Goal: Information Seeking & Learning: Find contact information

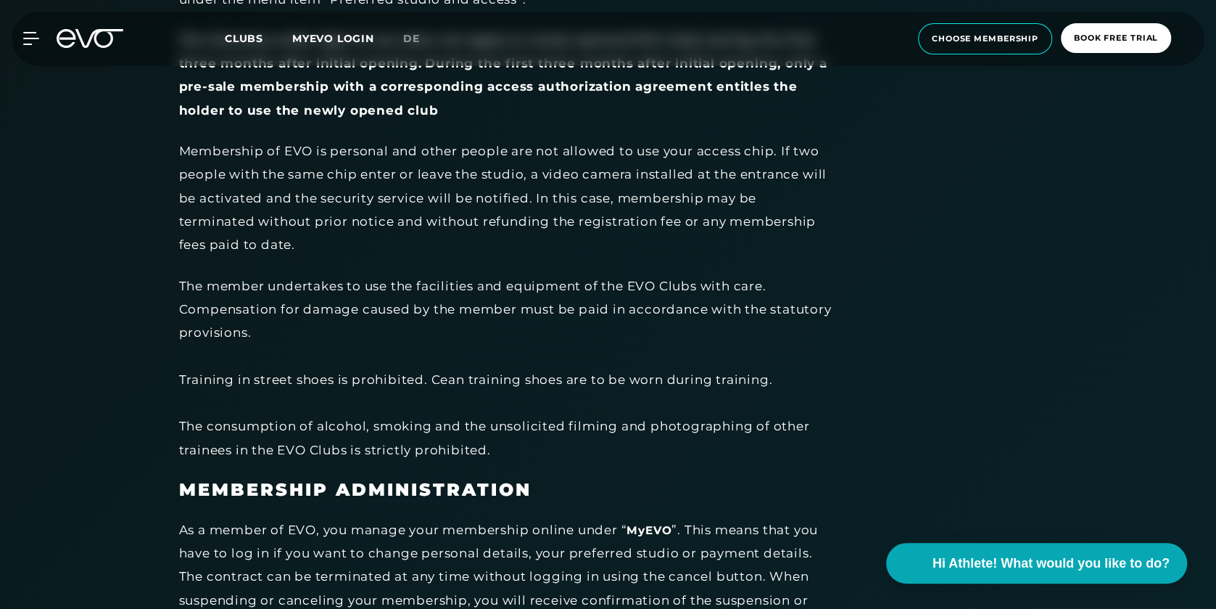
scroll to position [2969, 0]
click at [245, 33] on span "Clubs" at bounding box center [244, 38] width 38 height 13
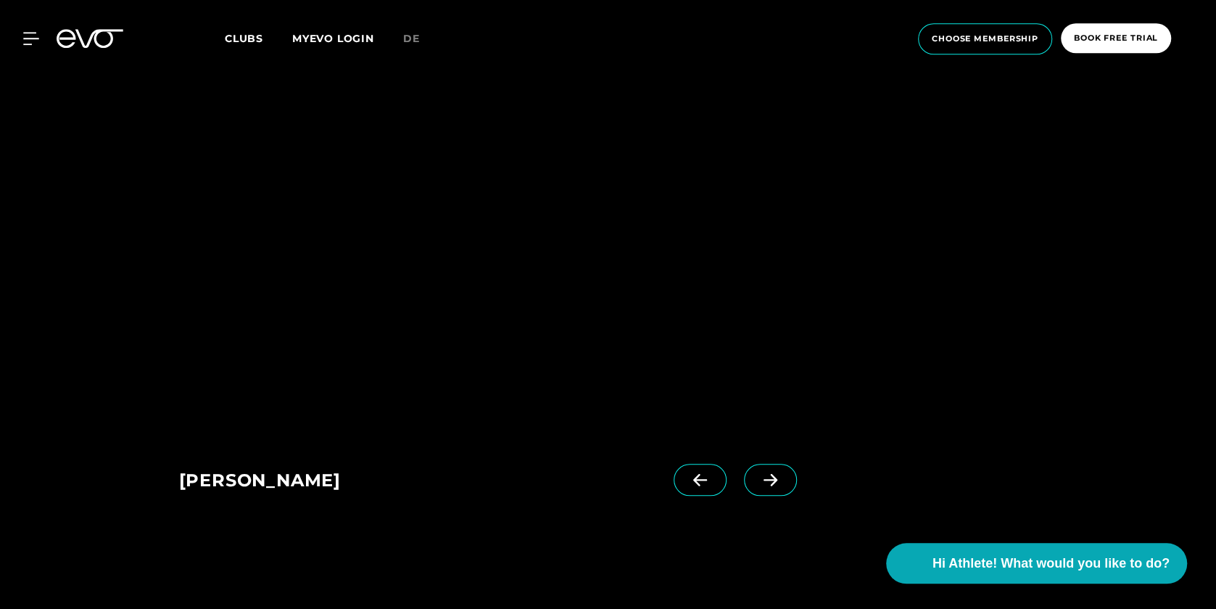
scroll to position [1012, 0]
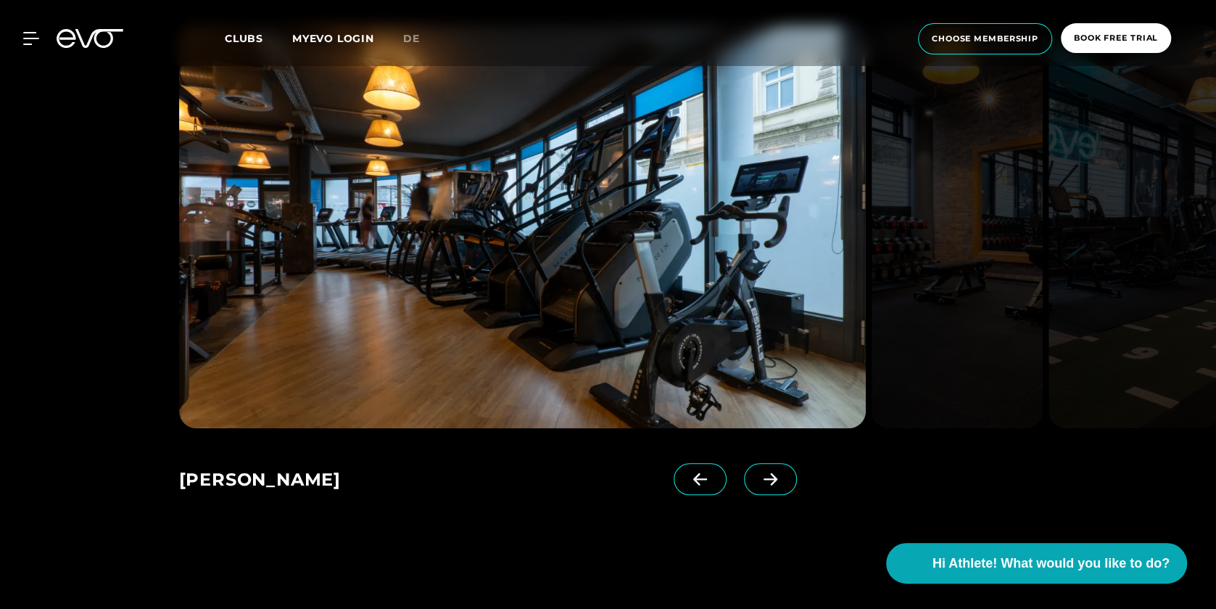
click at [777, 472] on icon at bounding box center [770, 478] width 25 height 13
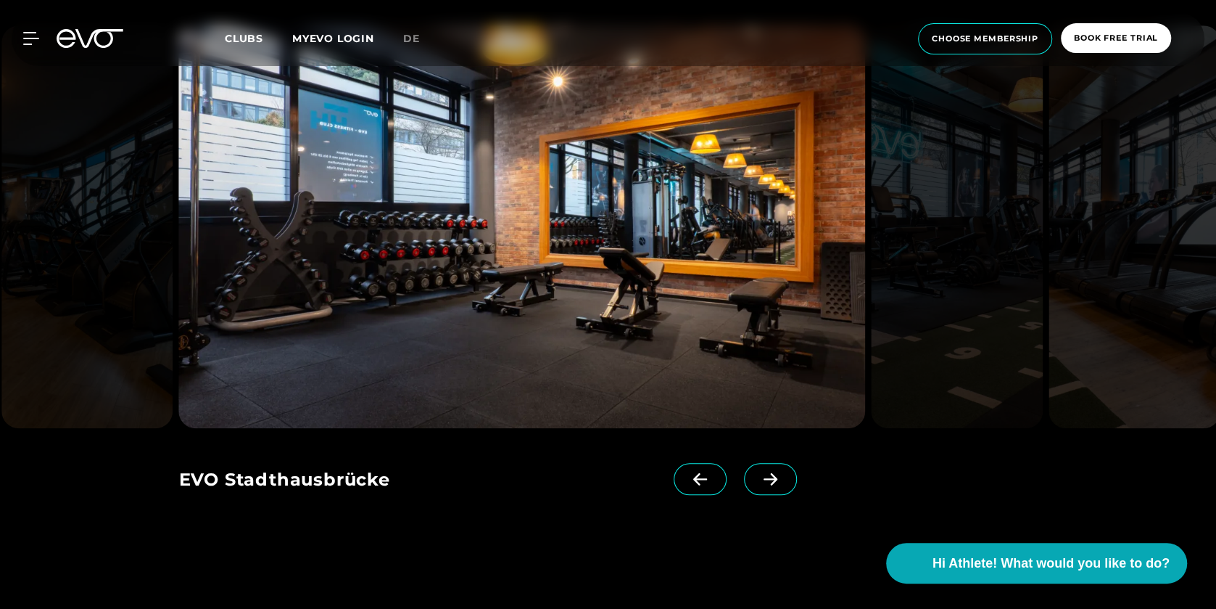
click at [777, 472] on icon at bounding box center [770, 478] width 25 height 13
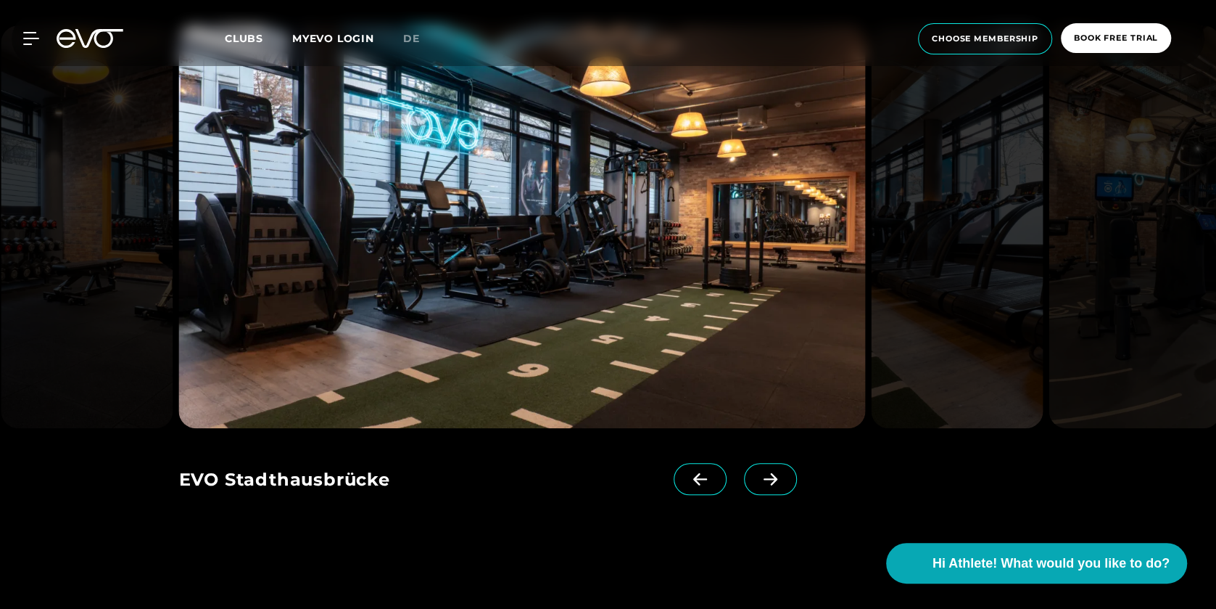
click at [777, 472] on icon at bounding box center [770, 478] width 25 height 13
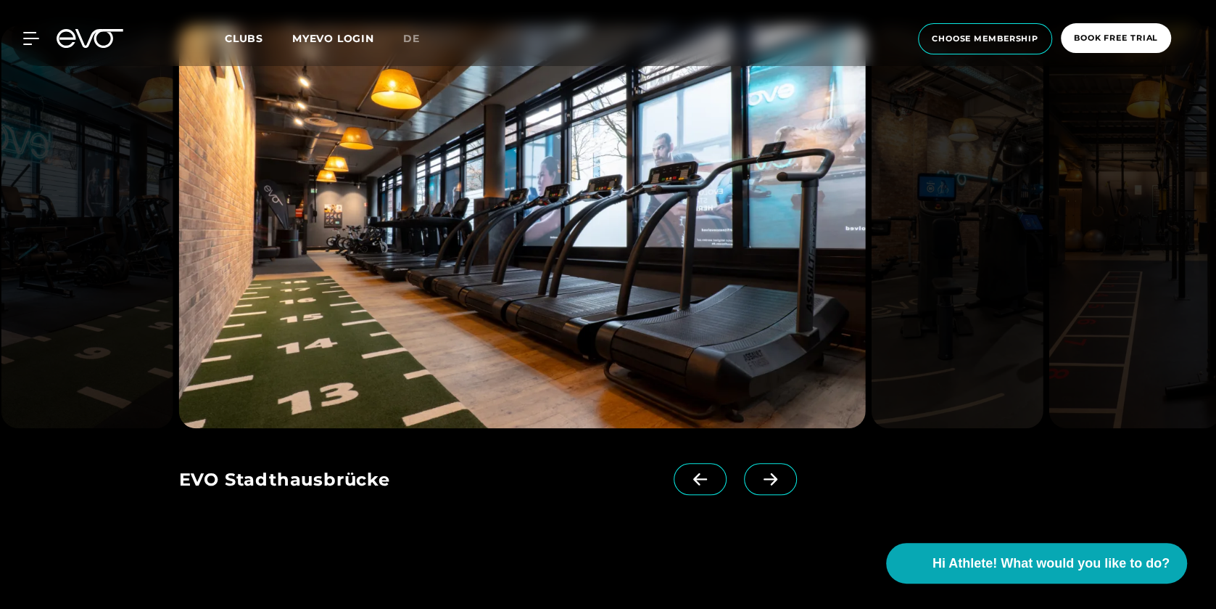
click at [777, 472] on icon at bounding box center [770, 478] width 25 height 13
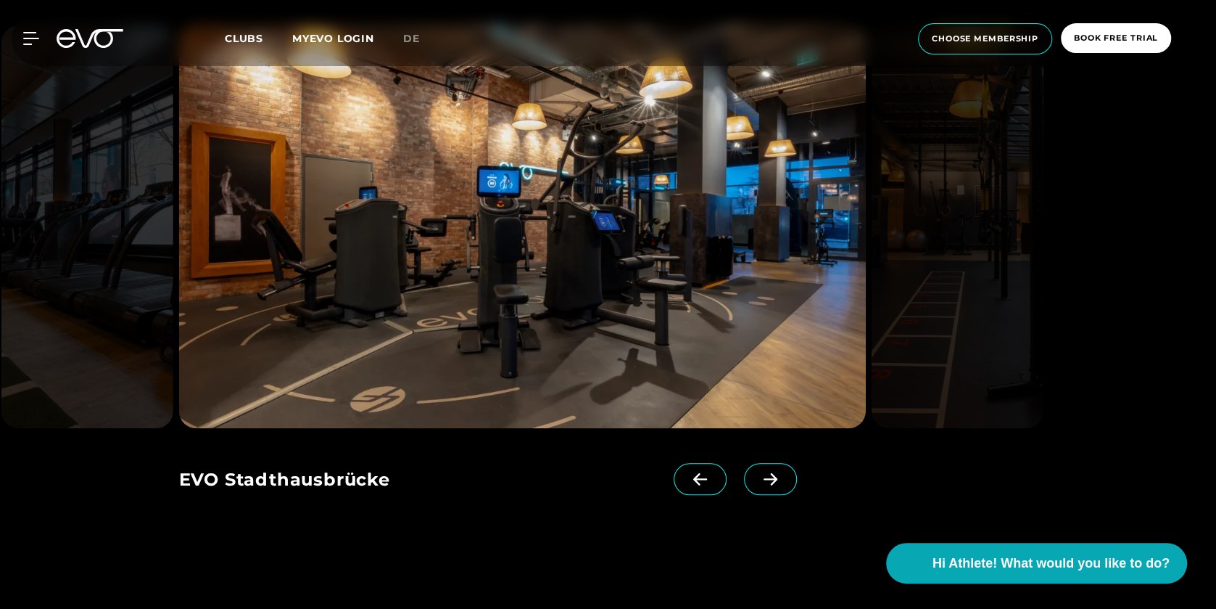
click at [777, 472] on icon at bounding box center [770, 478] width 25 height 13
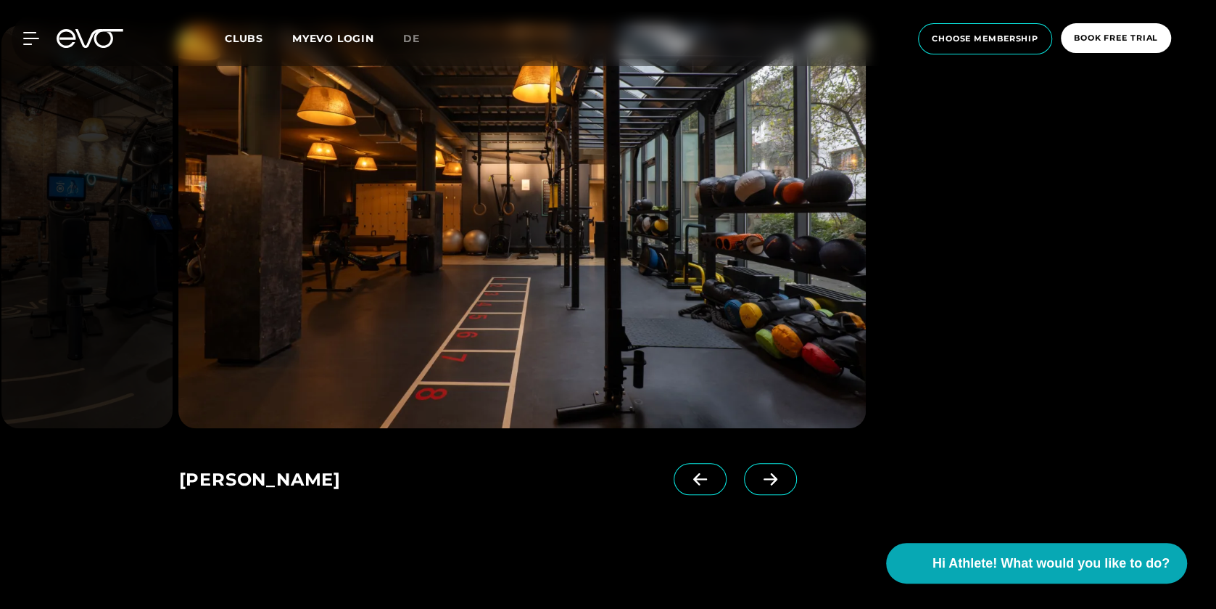
click at [777, 472] on icon at bounding box center [770, 478] width 25 height 13
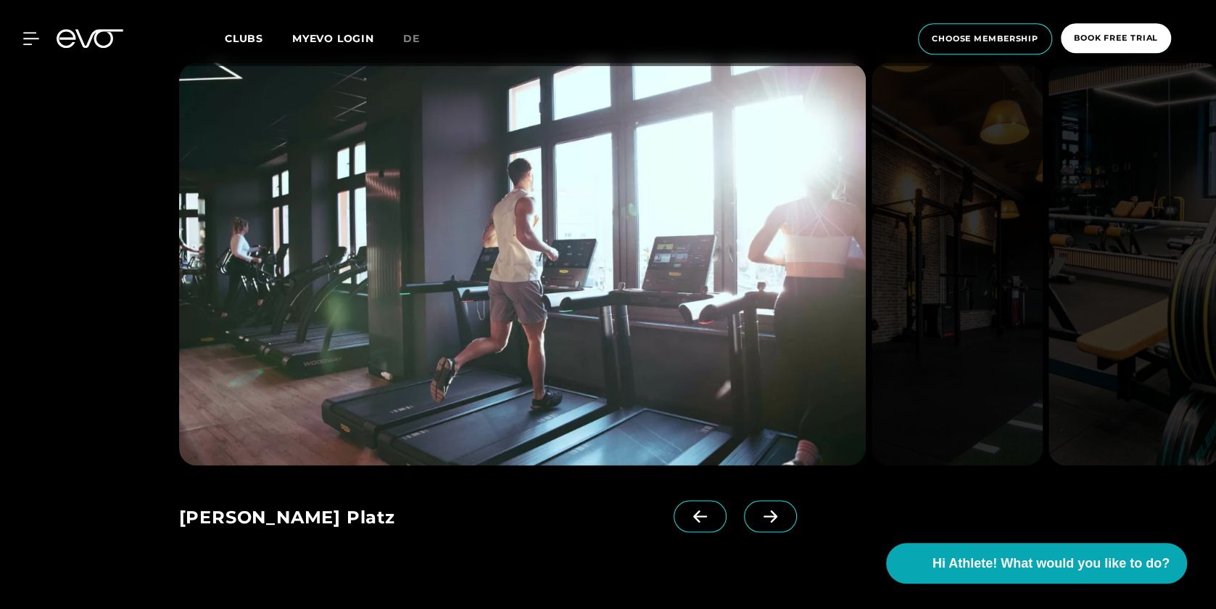
scroll to position [1989, 0]
click at [767, 509] on icon at bounding box center [770, 515] width 25 height 13
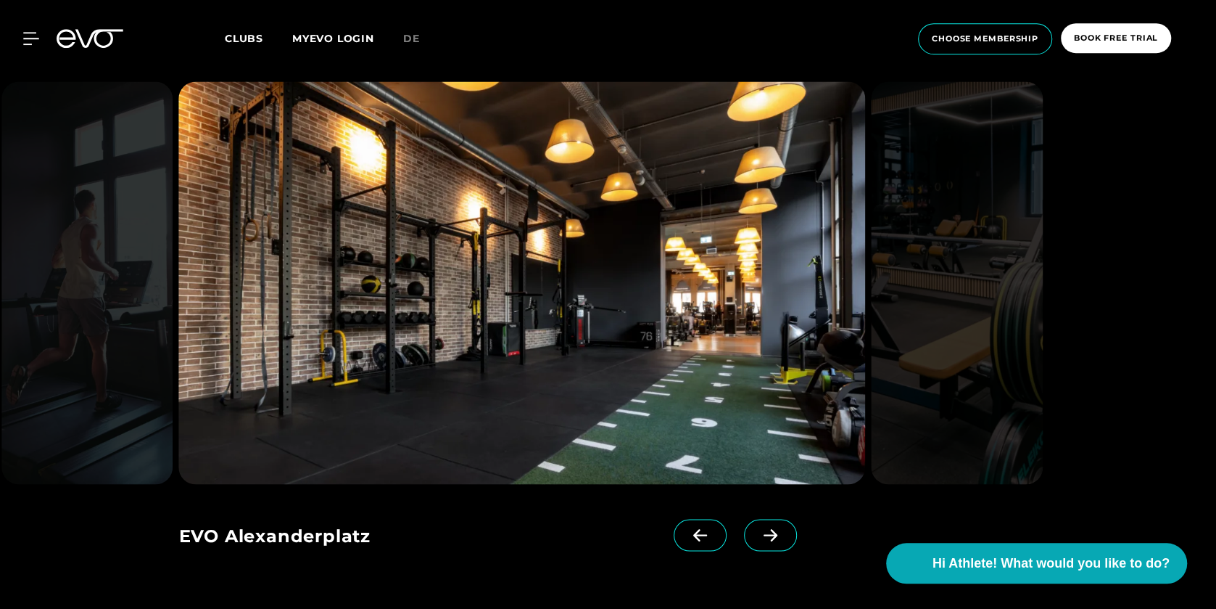
scroll to position [1969, 0]
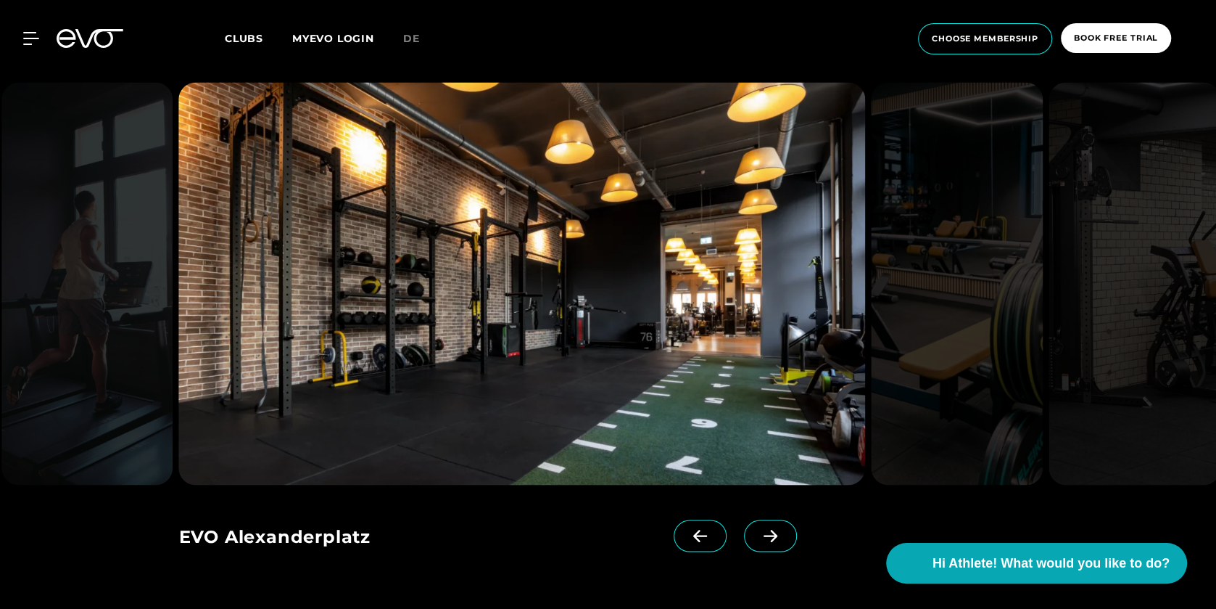
click at [767, 520] on span at bounding box center [770, 536] width 53 height 32
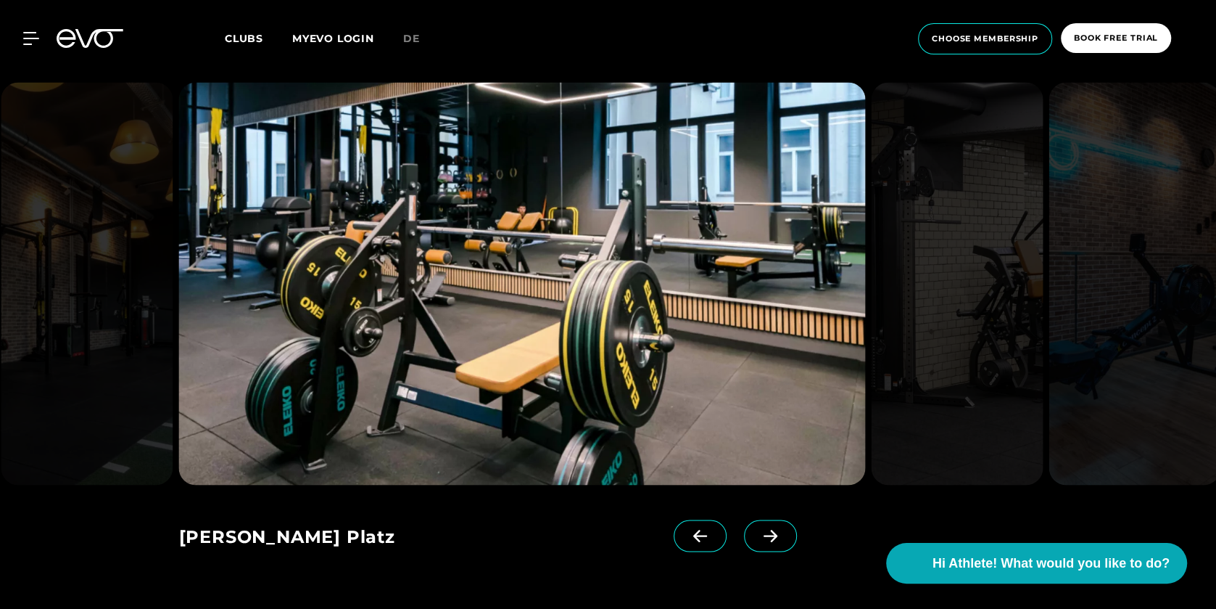
click at [767, 520] on span at bounding box center [770, 536] width 53 height 32
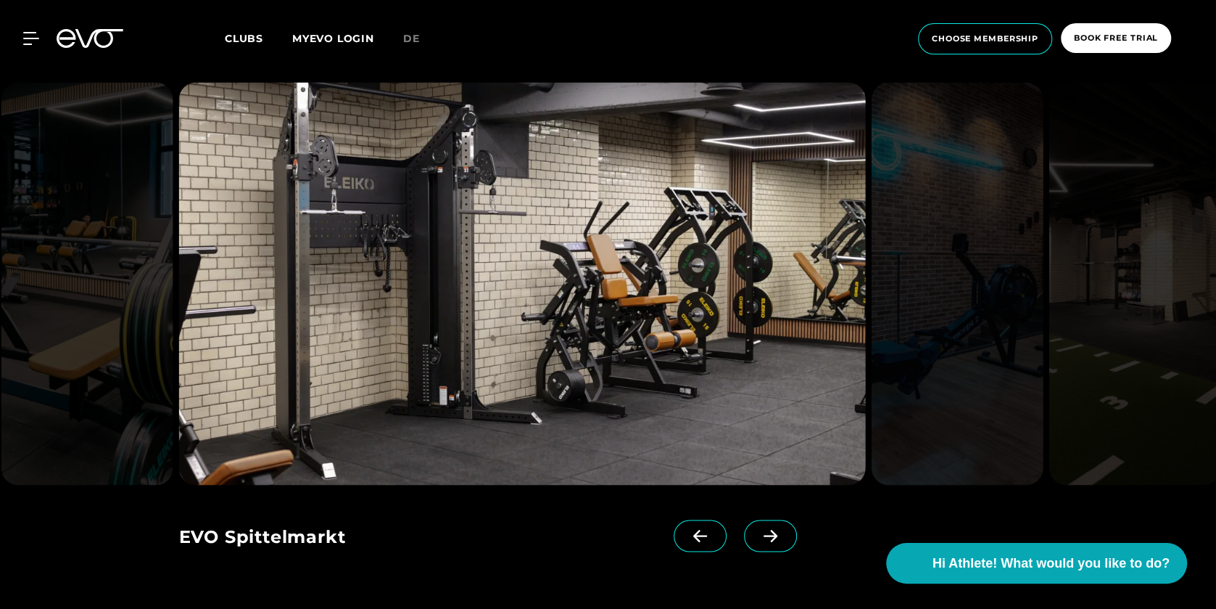
click at [767, 520] on span at bounding box center [770, 536] width 53 height 32
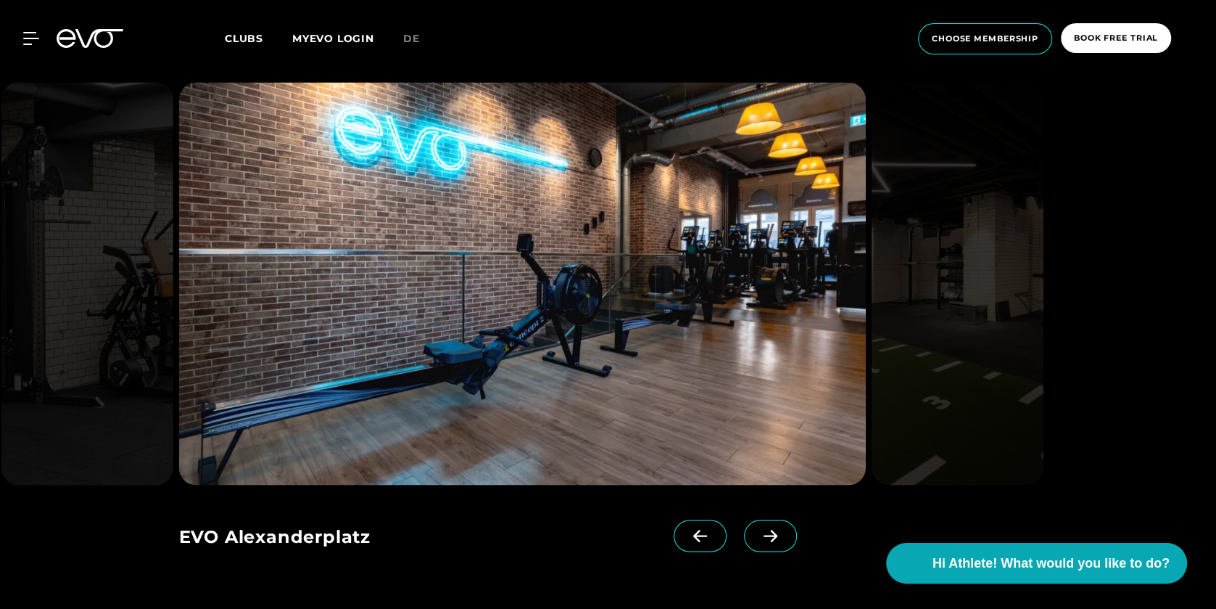
click at [709, 529] on icon at bounding box center [700, 535] width 25 height 13
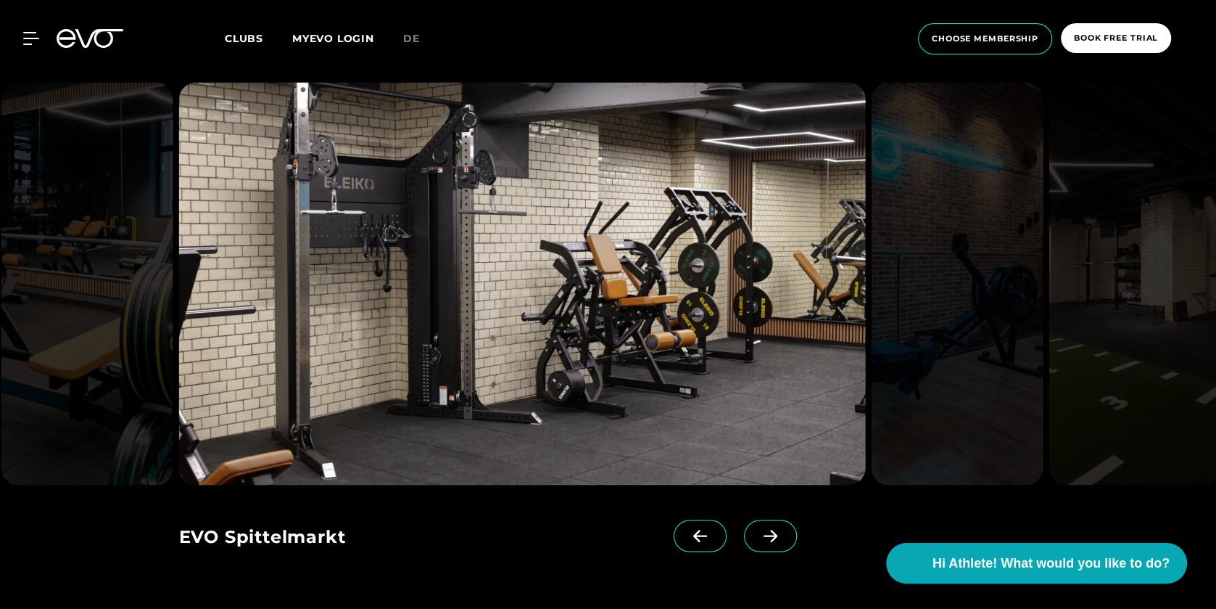
click at [709, 529] on icon at bounding box center [700, 535] width 25 height 13
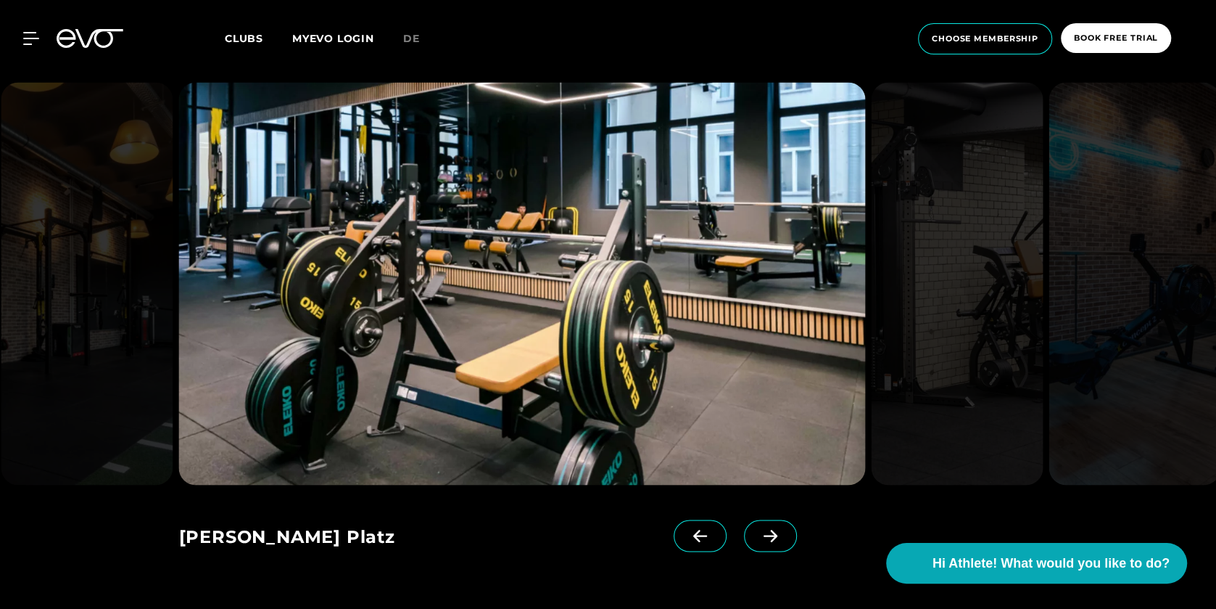
click at [756, 520] on span at bounding box center [770, 536] width 53 height 32
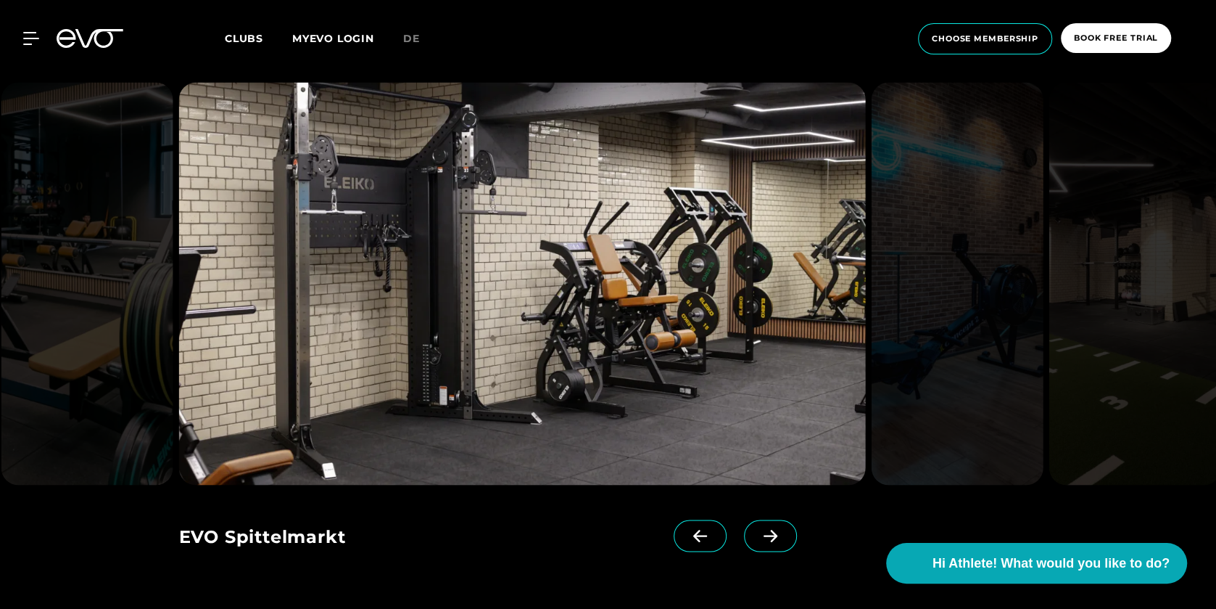
click at [767, 520] on span at bounding box center [770, 536] width 53 height 32
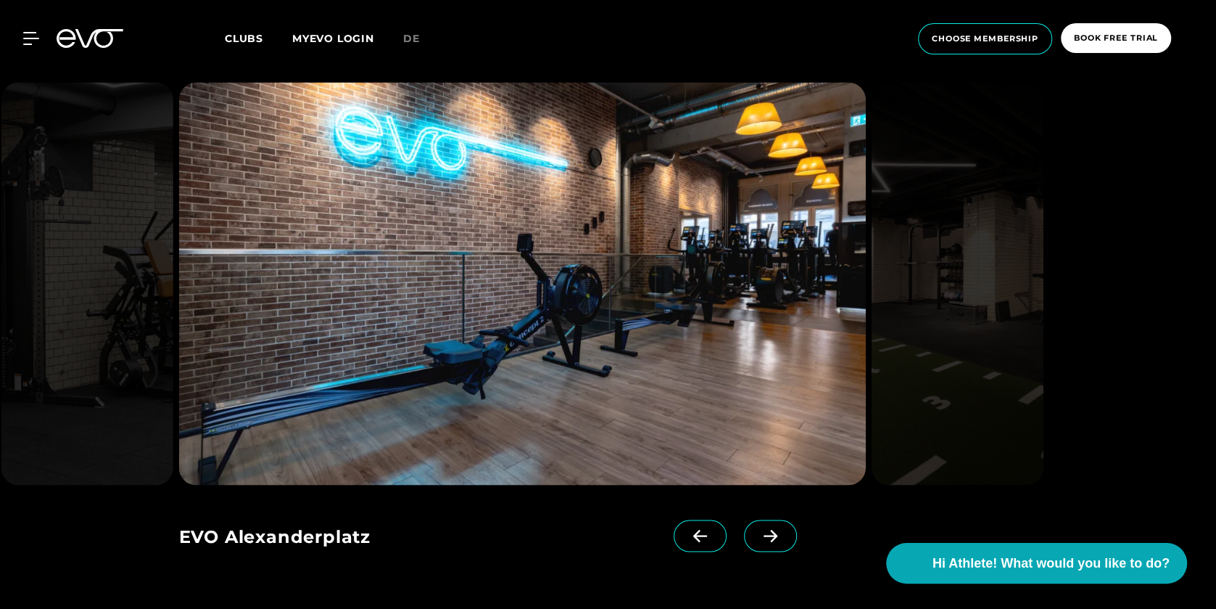
click at [767, 520] on span at bounding box center [770, 536] width 53 height 32
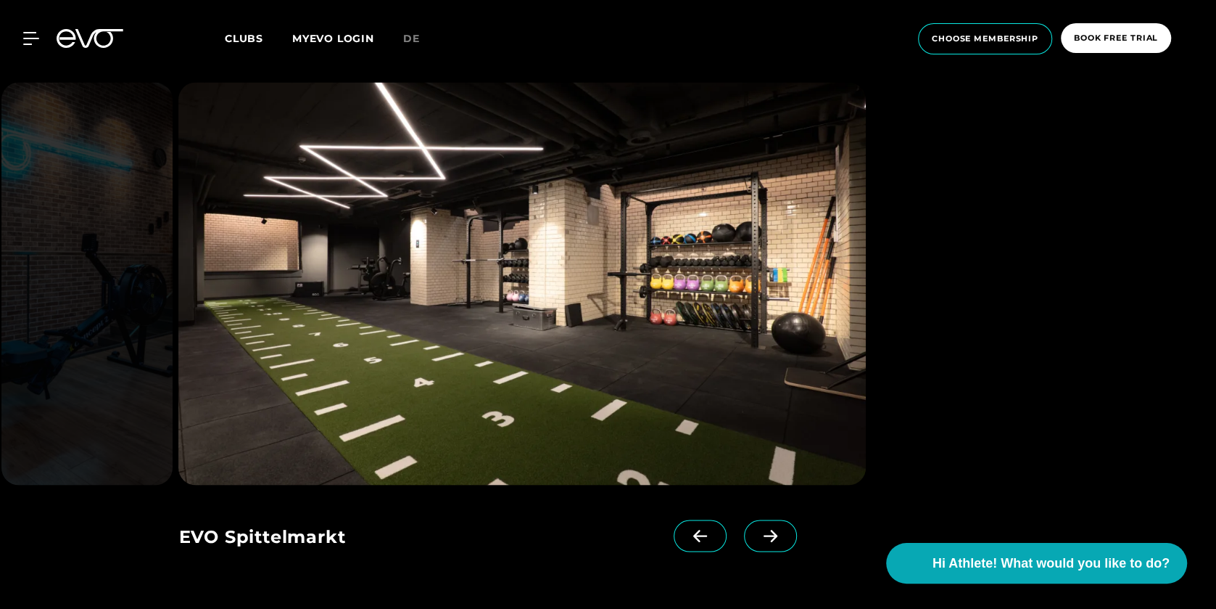
click at [684, 520] on span at bounding box center [700, 536] width 53 height 32
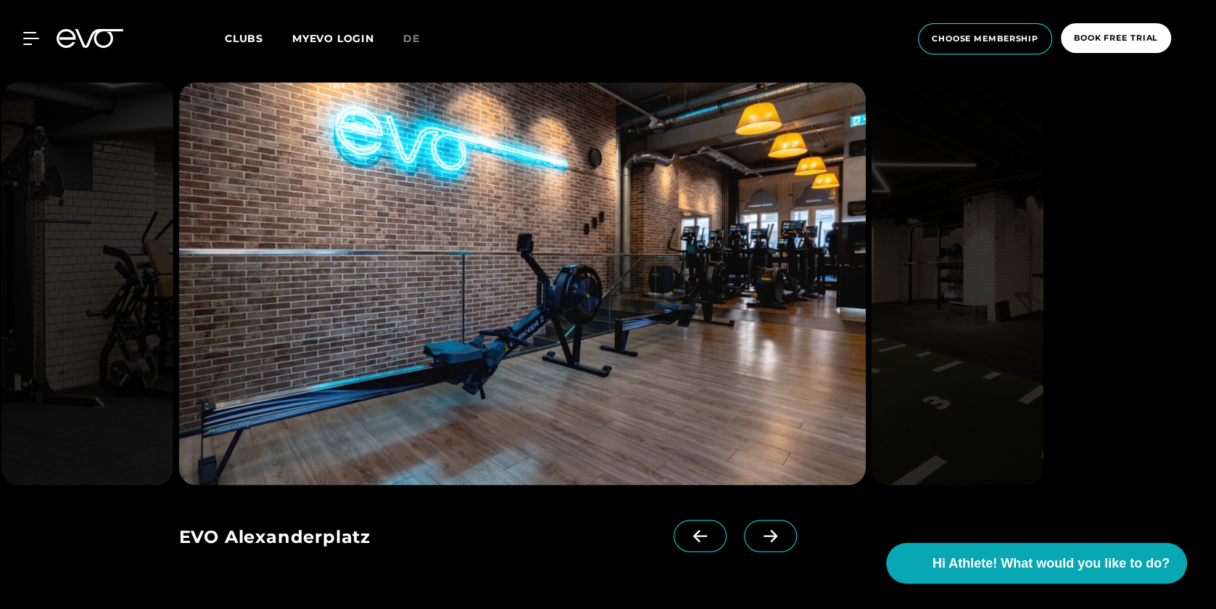
click at [754, 520] on span at bounding box center [770, 536] width 53 height 32
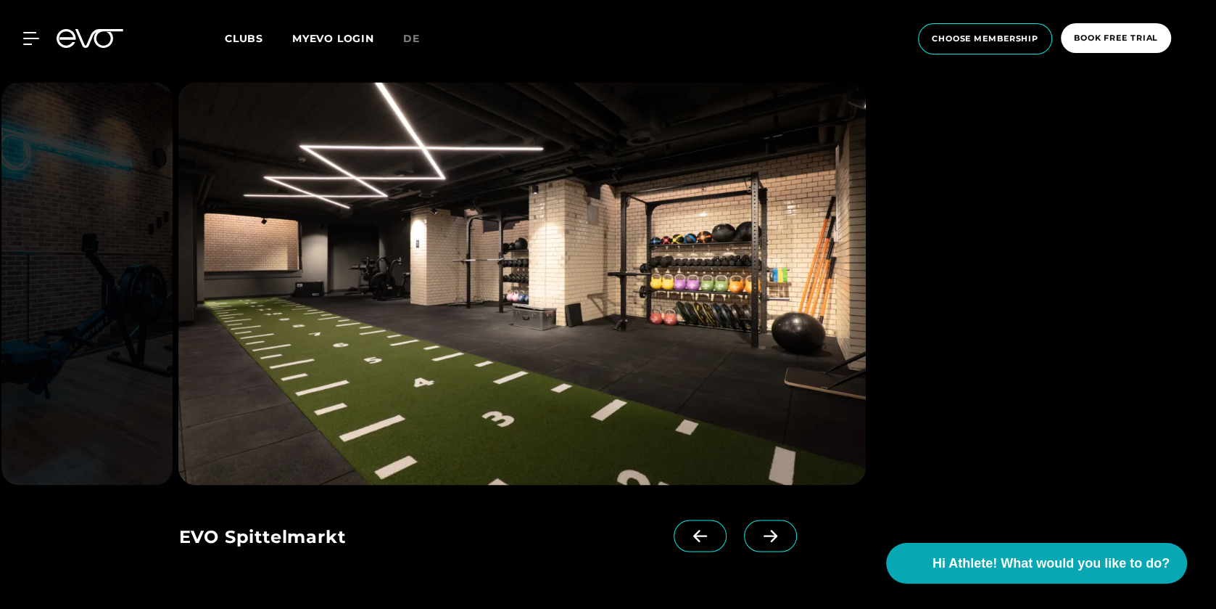
click at [754, 520] on span at bounding box center [770, 536] width 53 height 32
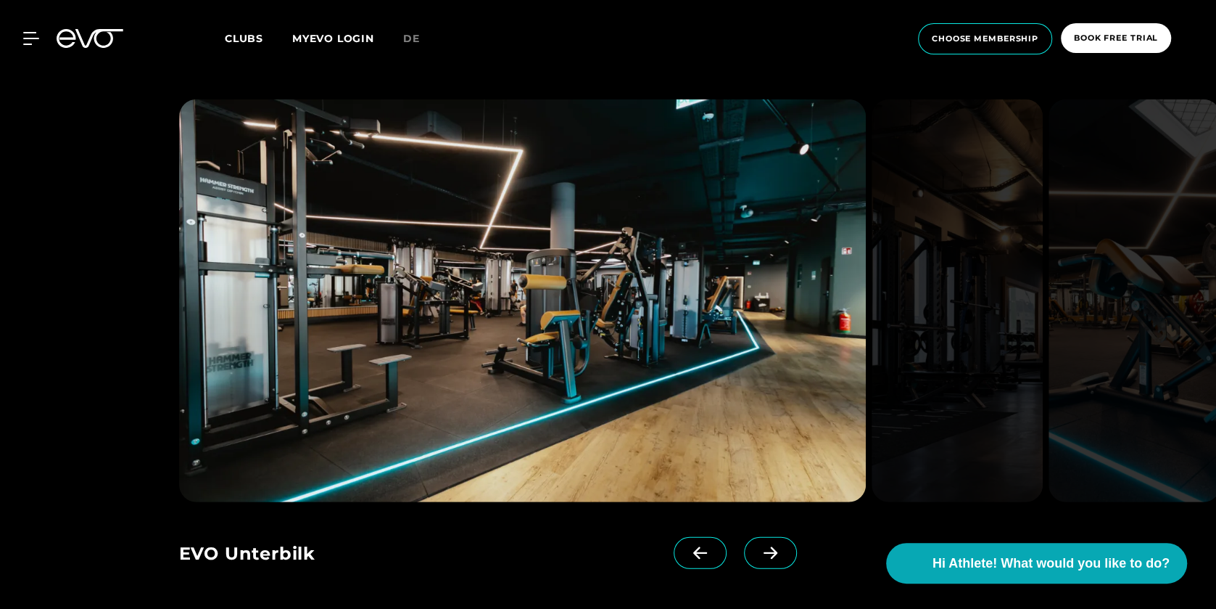
scroll to position [2822, 0]
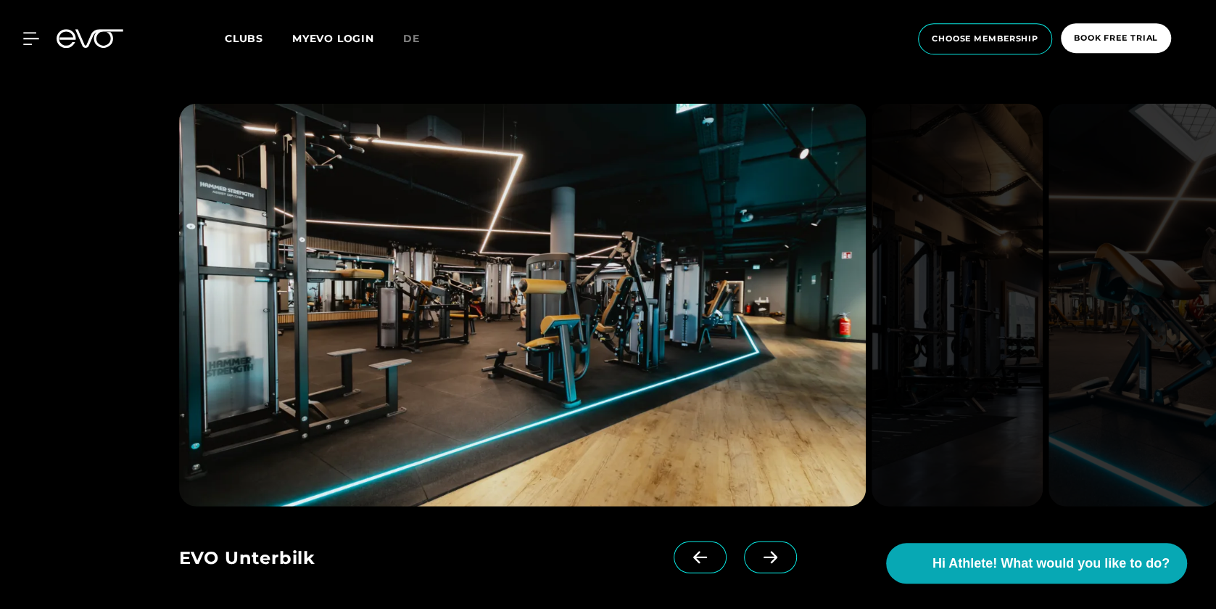
click at [772, 506] on div "EVO Unterbilk EVO LeFlair EVO Unterbilk EVO Unterbilk EVO LeFlair EVO LeFlair" at bounding box center [479, 552] width 601 height 93
click at [771, 541] on span at bounding box center [770, 557] width 53 height 32
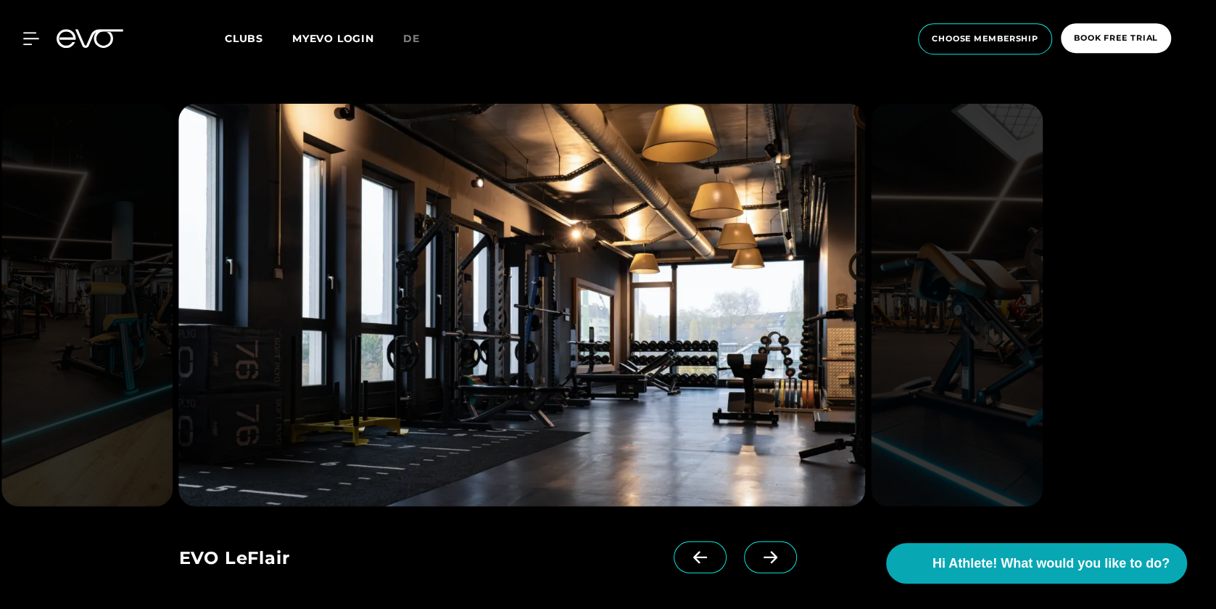
click at [771, 541] on span at bounding box center [770, 557] width 53 height 32
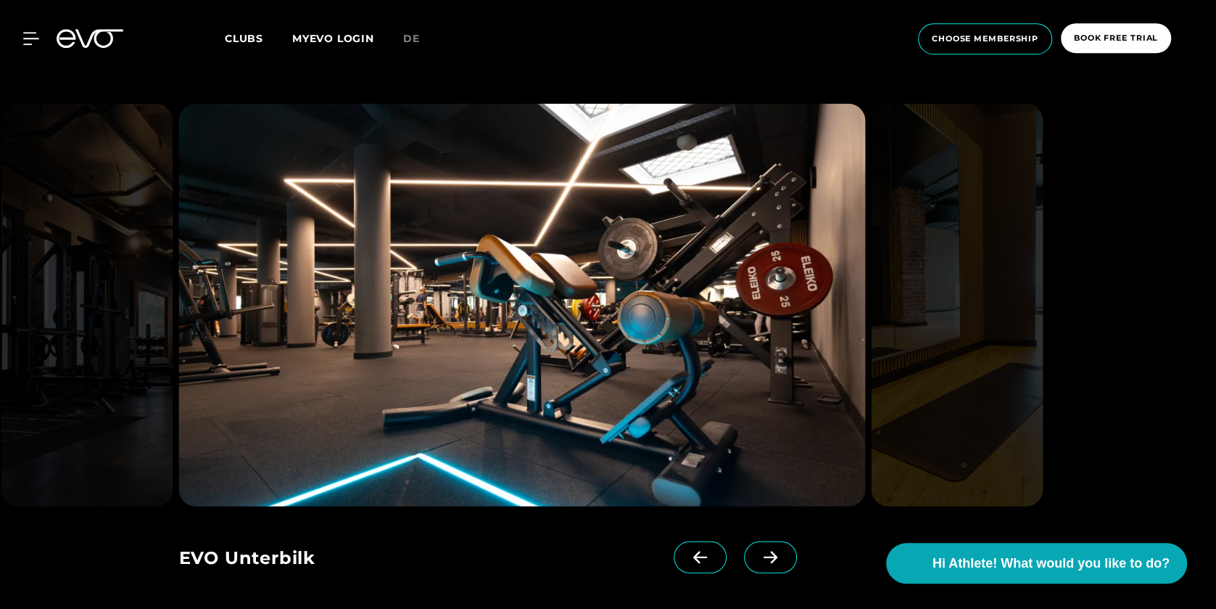
click at [771, 541] on span at bounding box center [770, 557] width 53 height 32
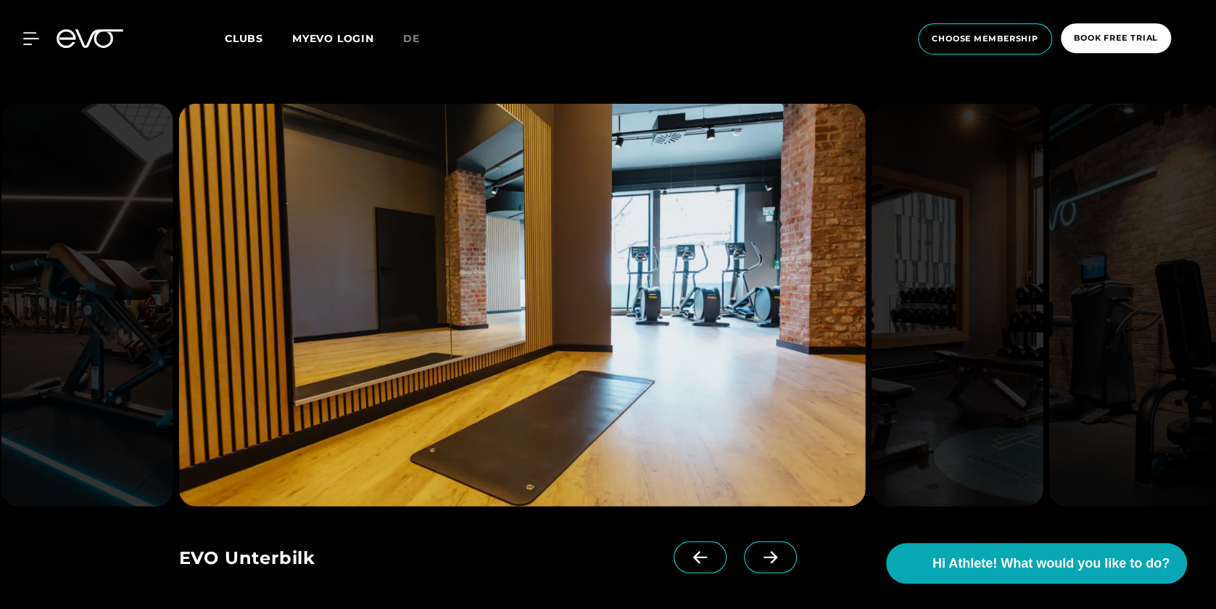
click at [703, 541] on span at bounding box center [700, 557] width 53 height 32
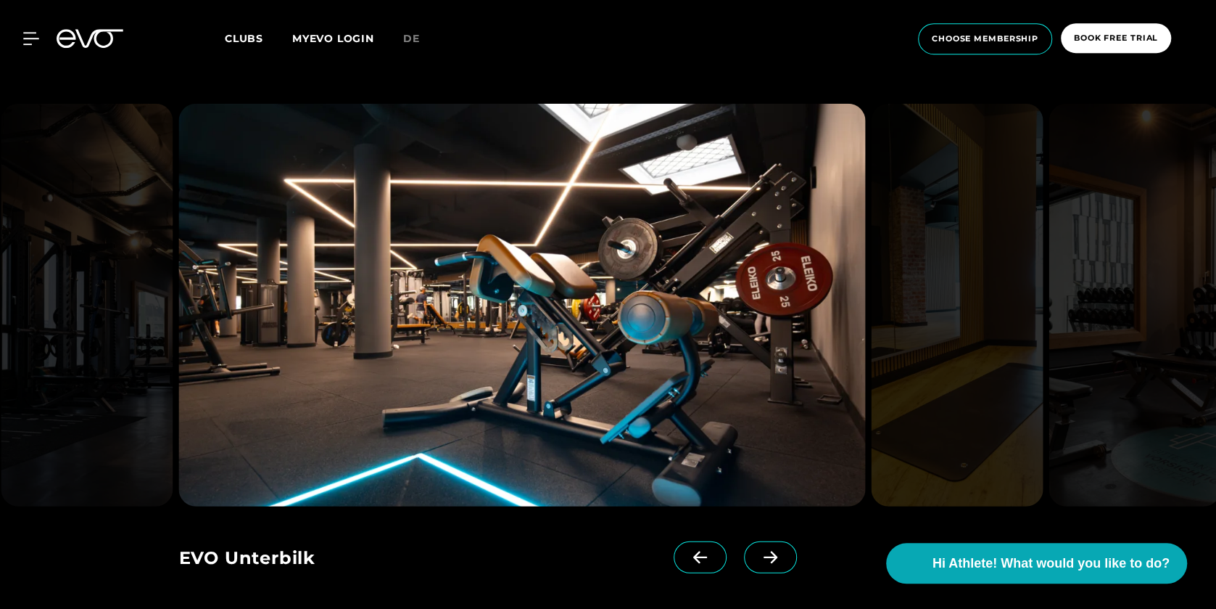
click at [764, 541] on span at bounding box center [770, 557] width 53 height 32
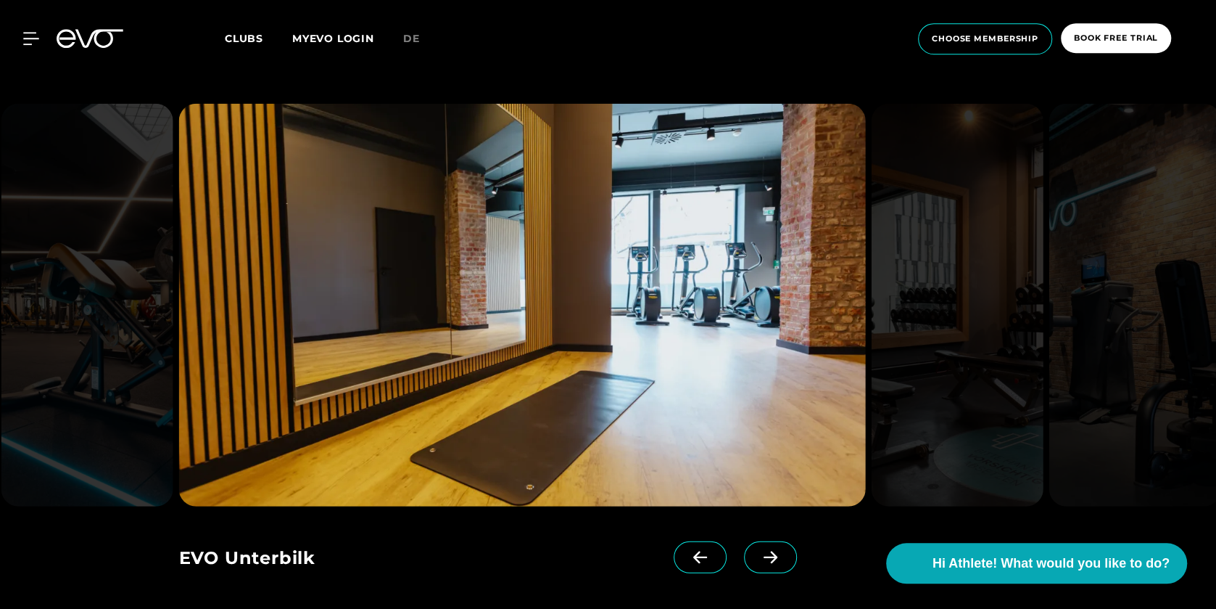
click at [764, 541] on span at bounding box center [770, 557] width 53 height 32
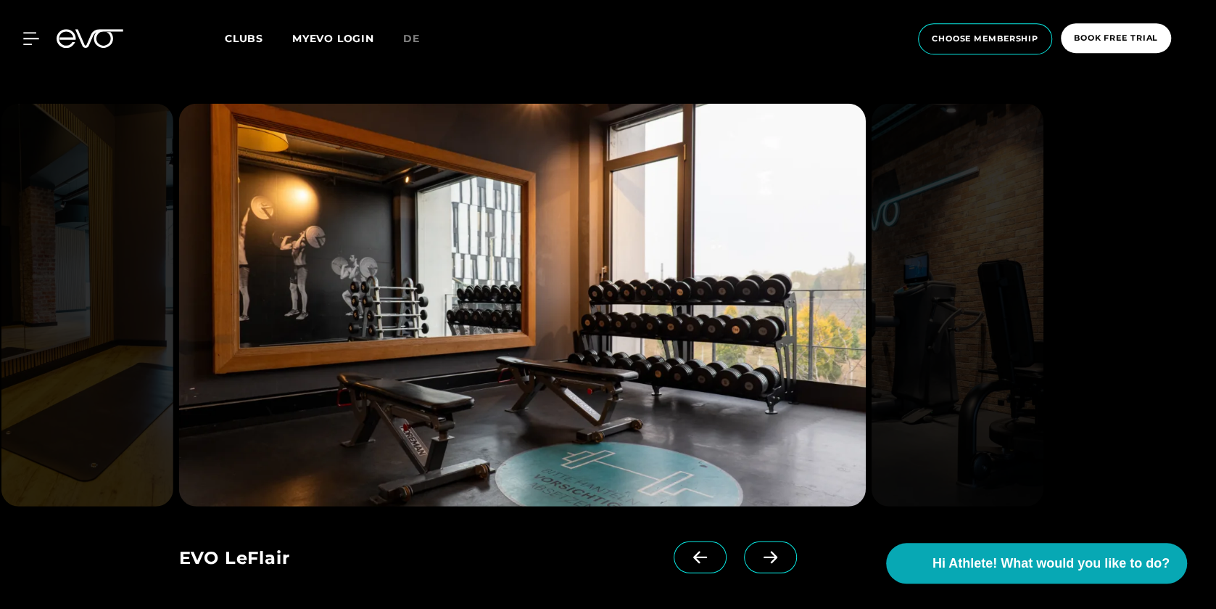
click at [764, 541] on span at bounding box center [770, 557] width 53 height 32
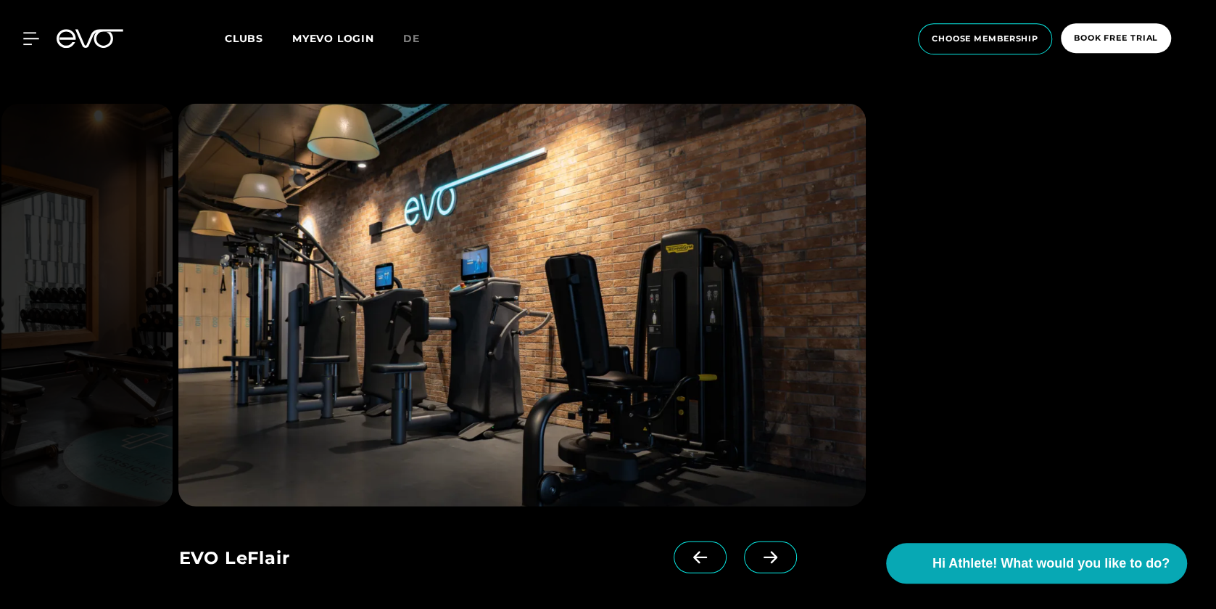
click at [764, 541] on span at bounding box center [770, 557] width 53 height 32
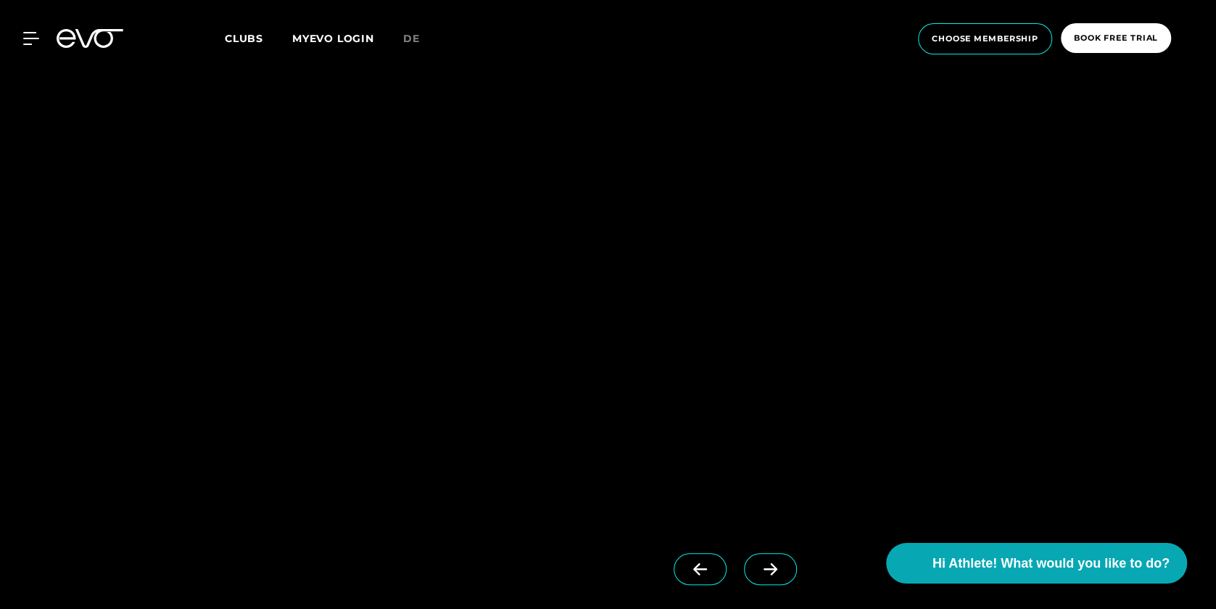
scroll to position [4581, 0]
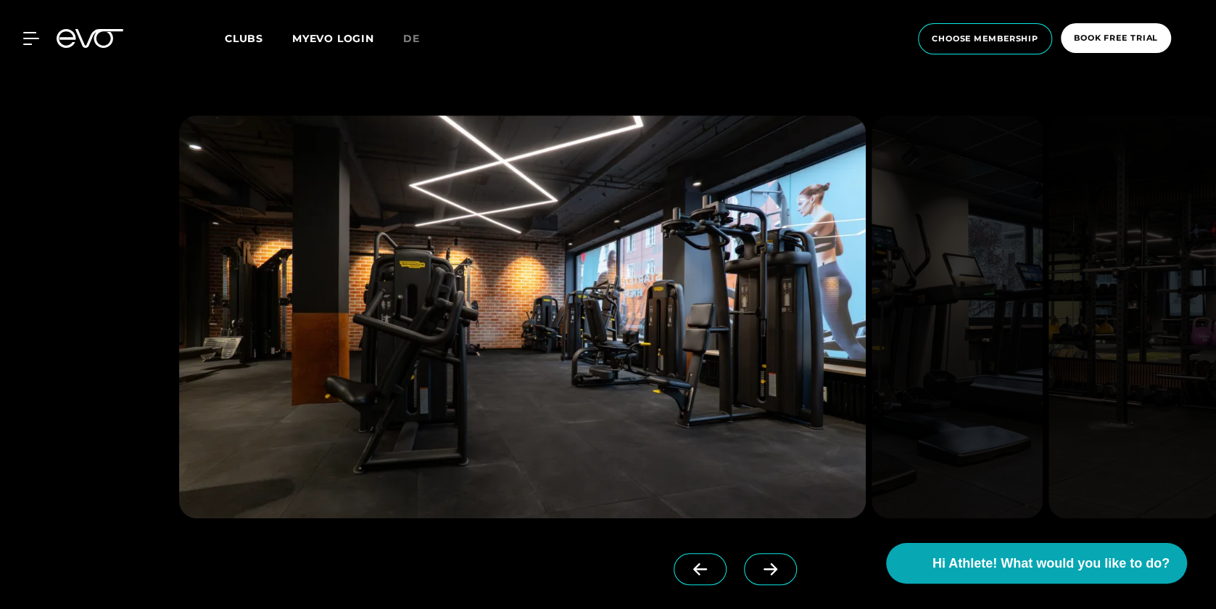
click at [768, 562] on icon at bounding box center [770, 568] width 25 height 13
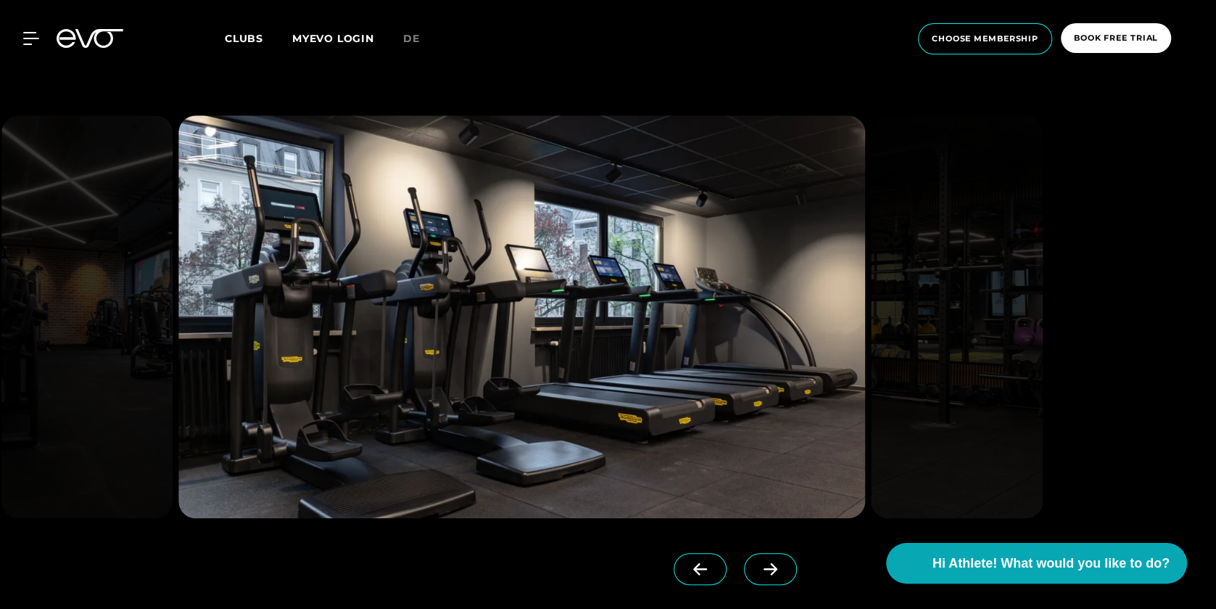
click at [768, 562] on icon at bounding box center [770, 568] width 25 height 13
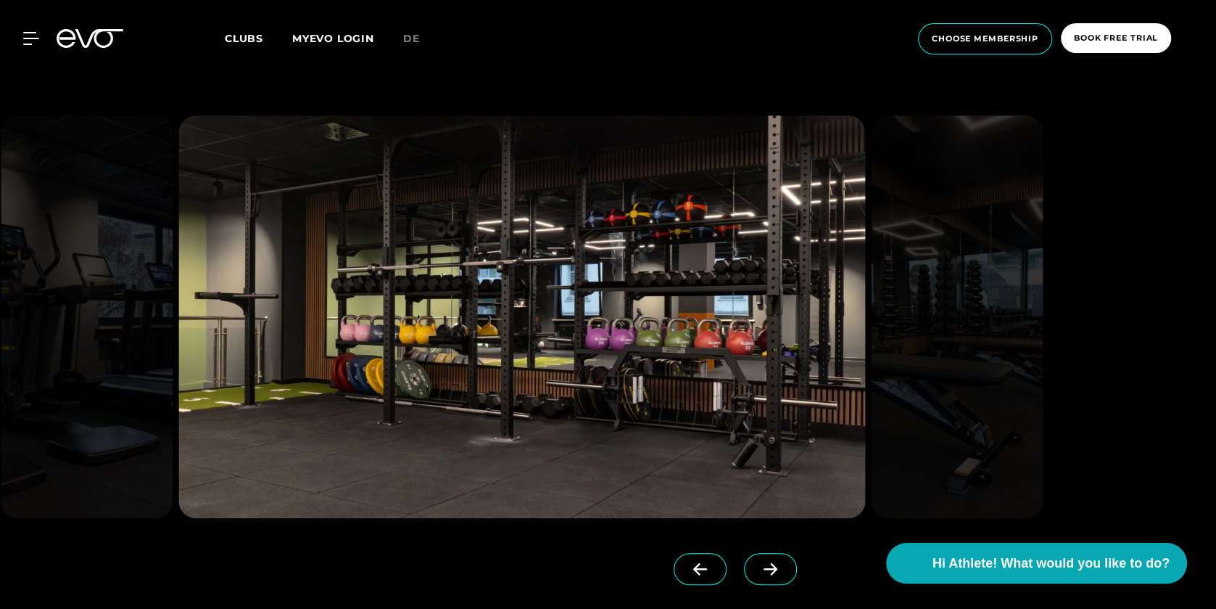
click at [768, 562] on icon at bounding box center [770, 568] width 25 height 13
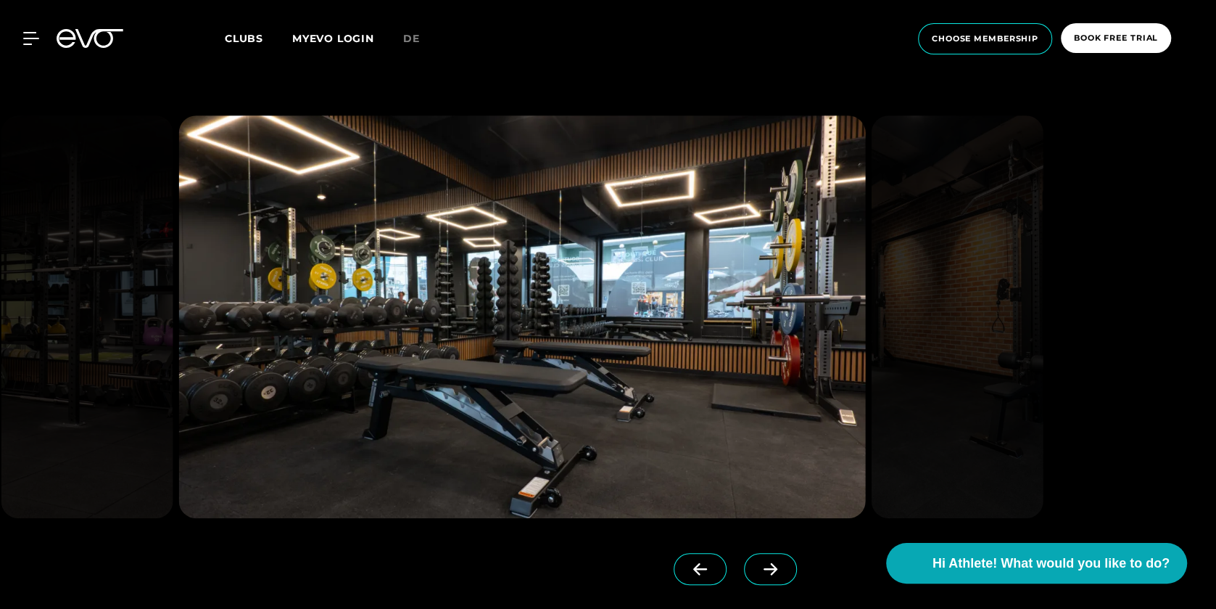
click at [768, 562] on icon at bounding box center [770, 568] width 25 height 13
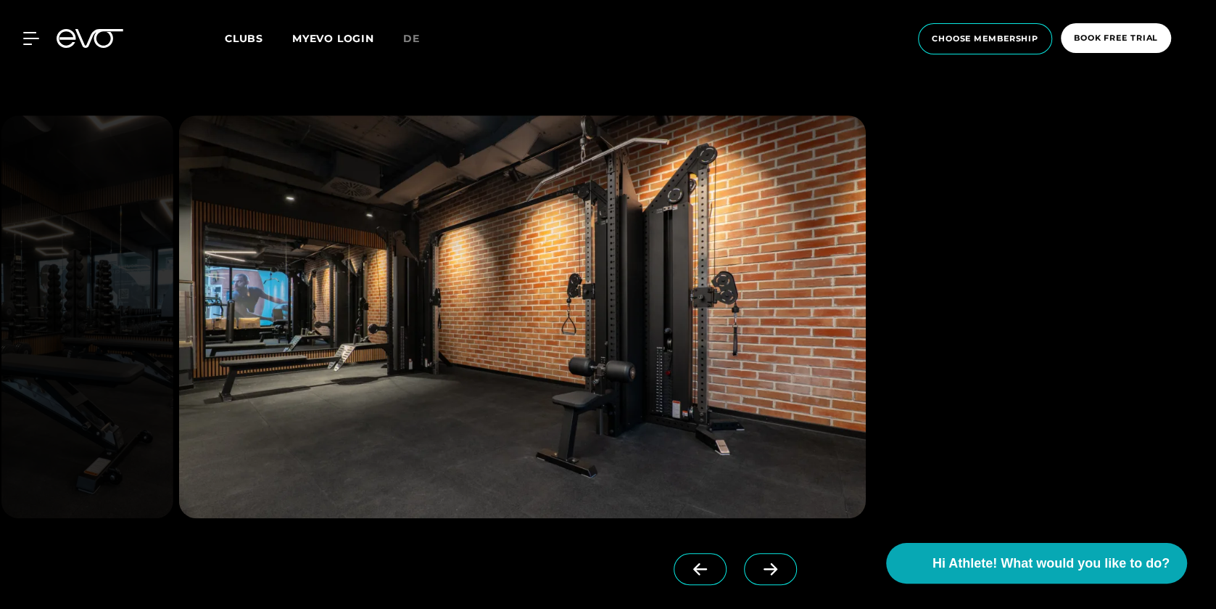
click at [768, 562] on icon at bounding box center [770, 568] width 25 height 13
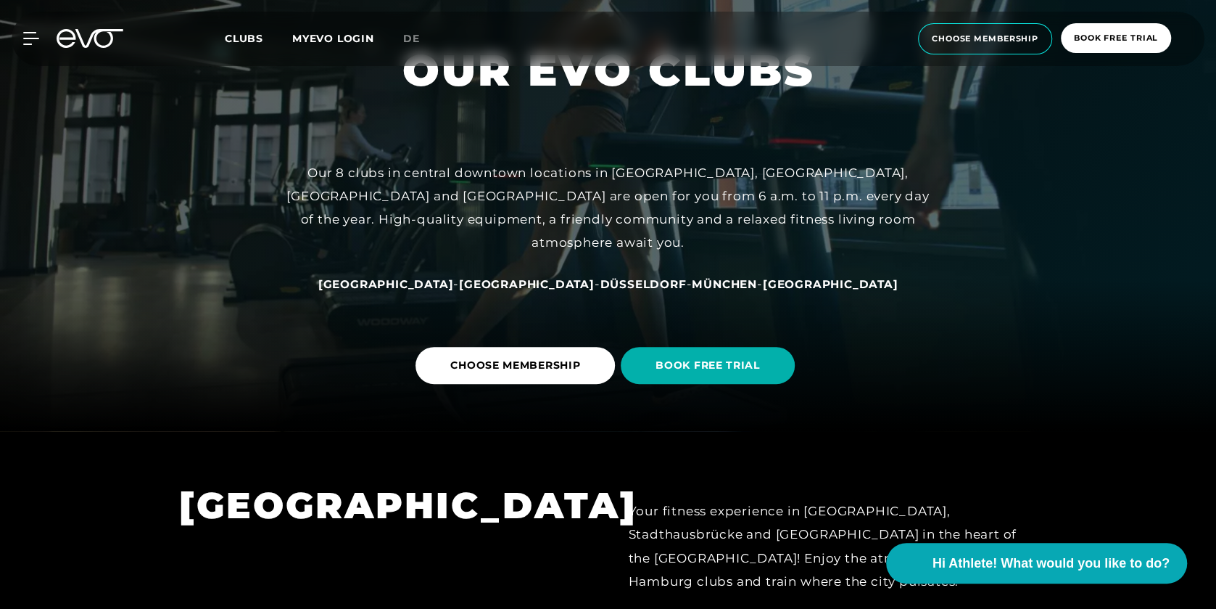
scroll to position [178, 0]
click at [416, 45] on span "de" at bounding box center [411, 38] width 17 height 13
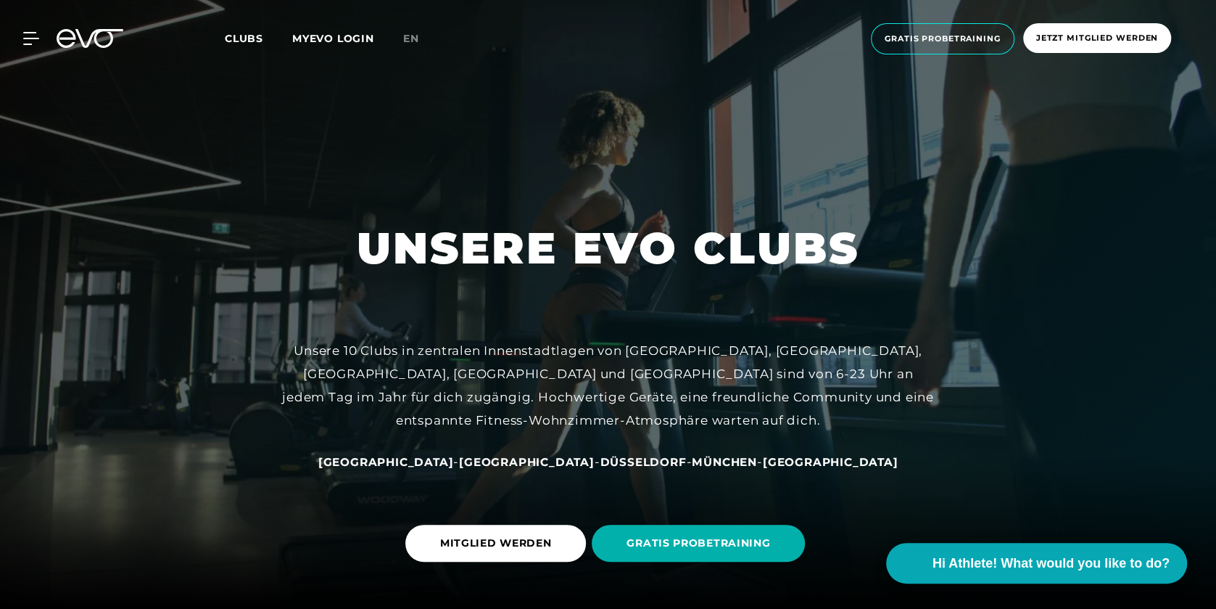
click at [33, 46] on div "MyEVO Login Über EVO Mitgliedschaften Probetraining TAGESPASS EVO Studios [GEOG…" at bounding box center [608, 39] width 1210 height 54
click at [28, 36] on icon at bounding box center [33, 38] width 21 height 13
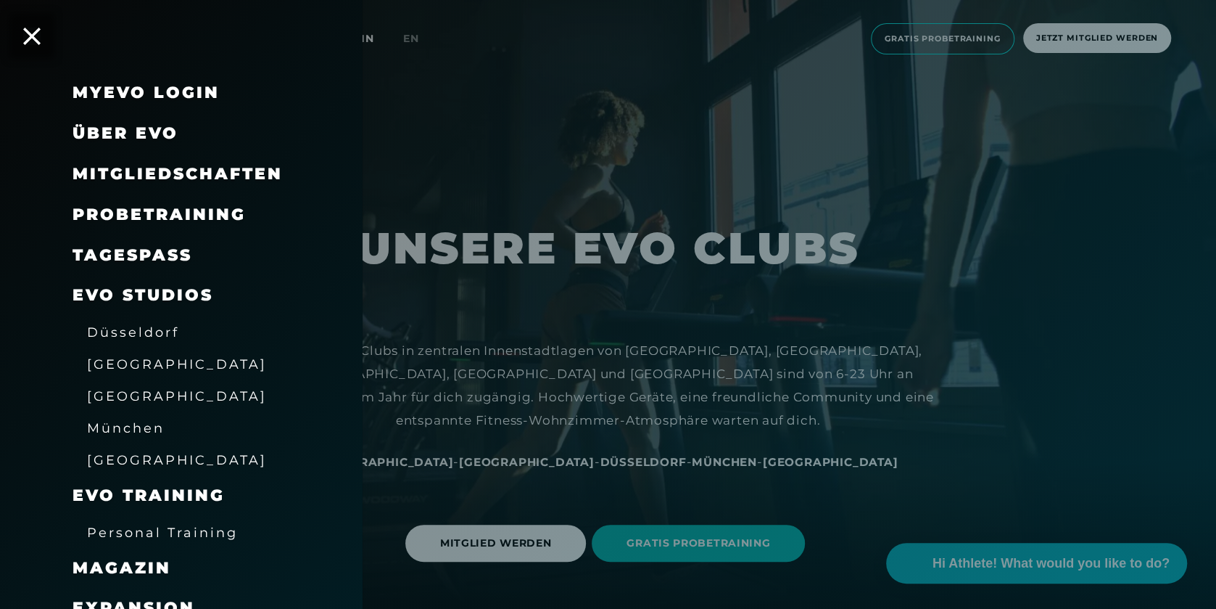
scroll to position [101, 0]
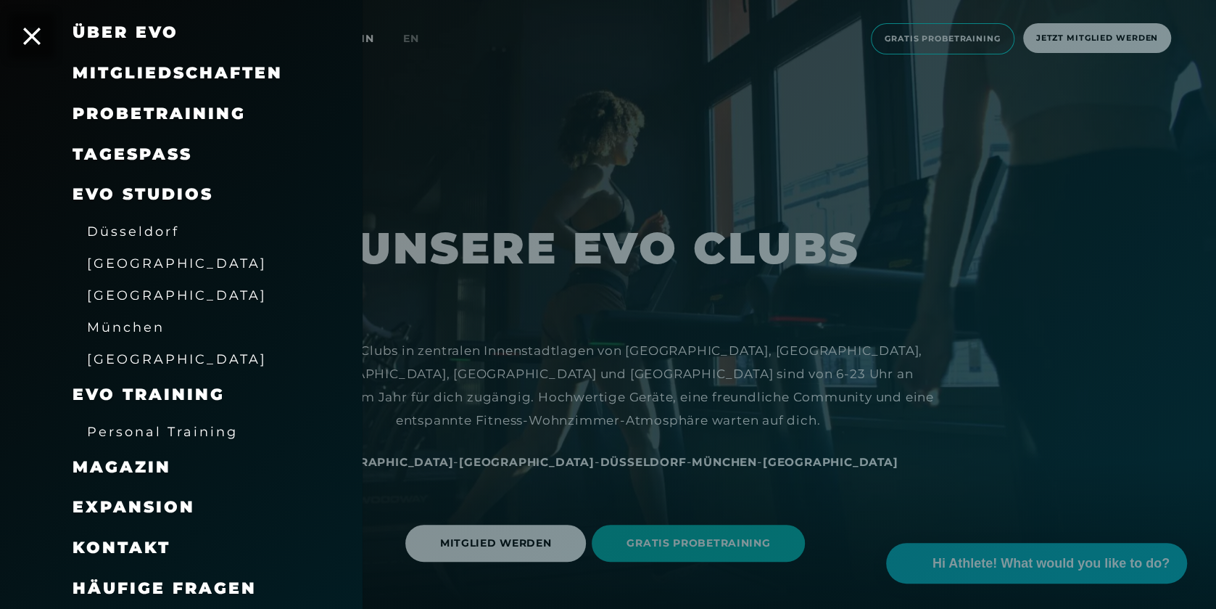
click at [147, 549] on span "Kontakt" at bounding box center [122, 547] width 98 height 20
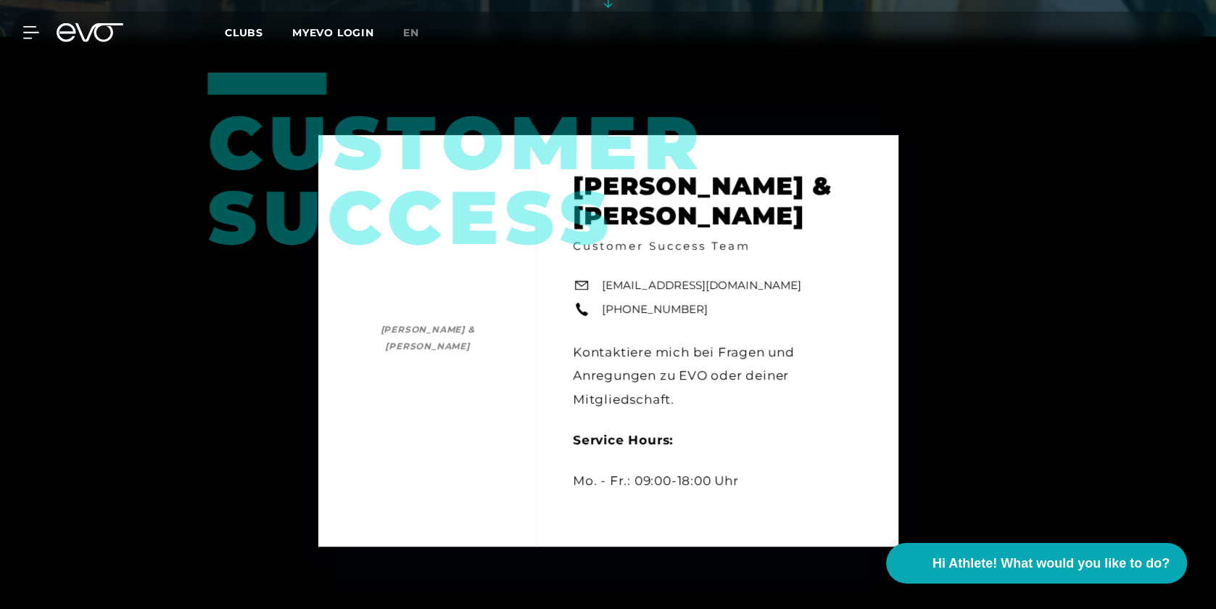
scroll to position [571, 0]
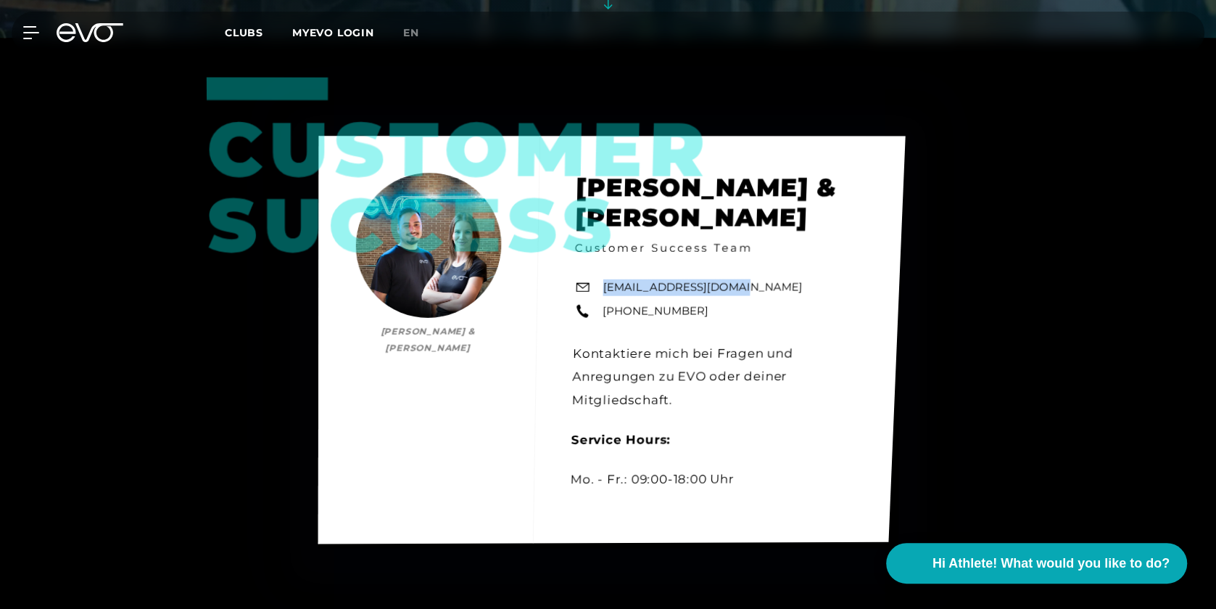
drag, startPoint x: 743, startPoint y: 289, endPoint x: 601, endPoint y: 287, distance: 142.2
click at [601, 287] on div "Customer Success [PERSON_NAME] & [PERSON_NAME] [PERSON_NAME] & [PERSON_NAME] Cu…" at bounding box center [611, 340] width 587 height 408
copy link "[EMAIL_ADDRESS][DOMAIN_NAME]"
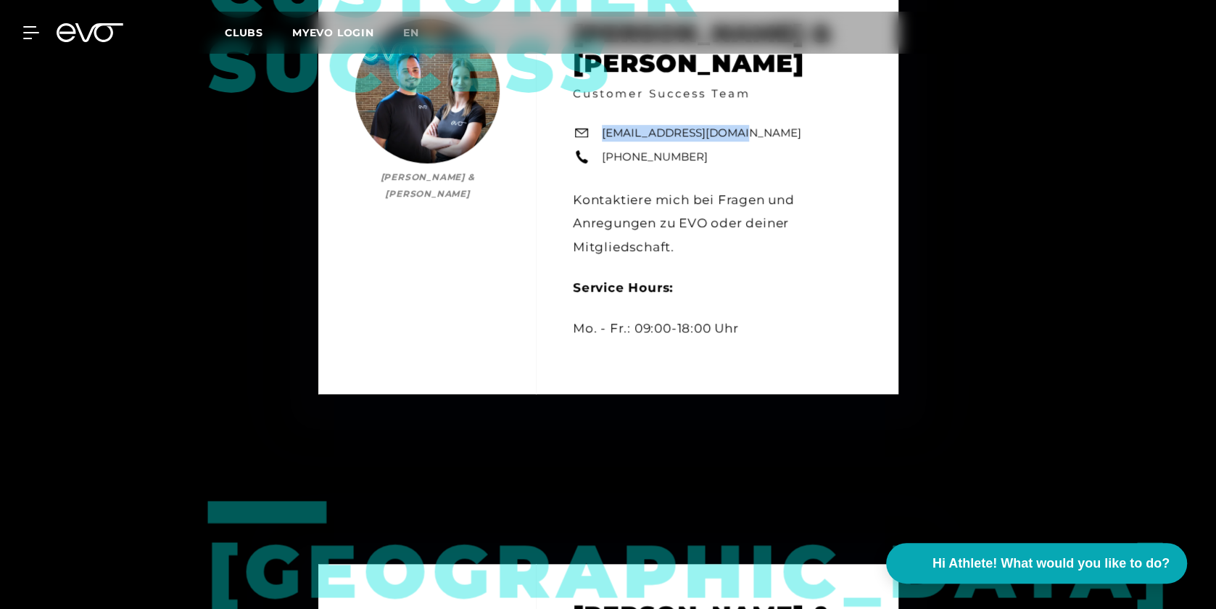
scroll to position [680, 0]
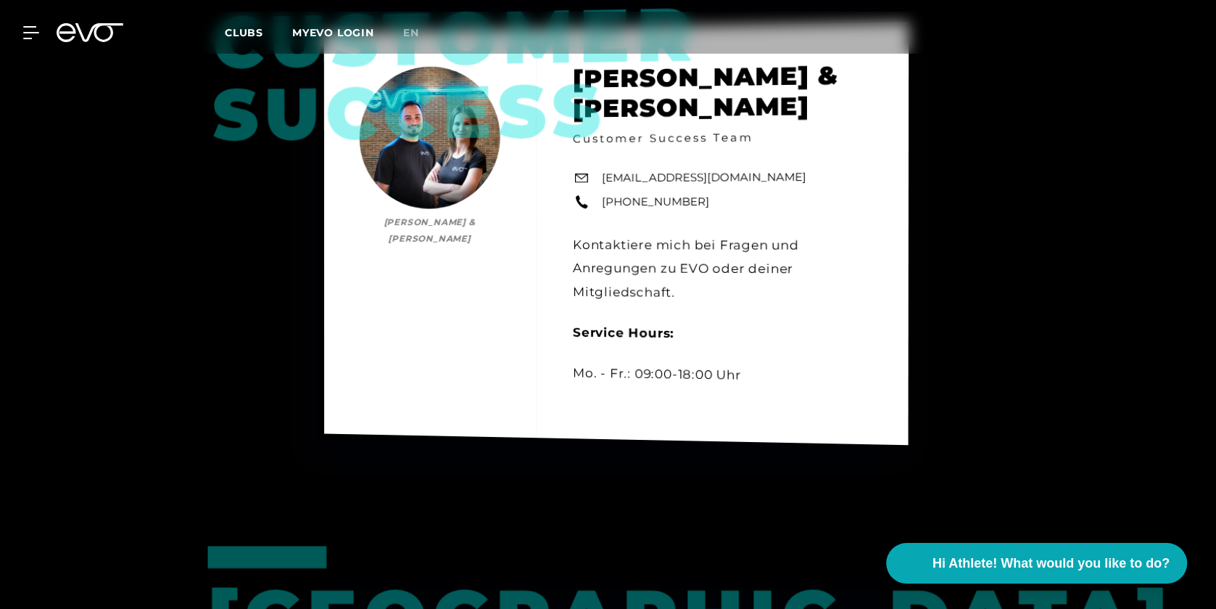
click at [853, 224] on div "Customer Success [PERSON_NAME] & [PERSON_NAME] [PERSON_NAME] & [PERSON_NAME] Cu…" at bounding box center [615, 233] width 585 height 422
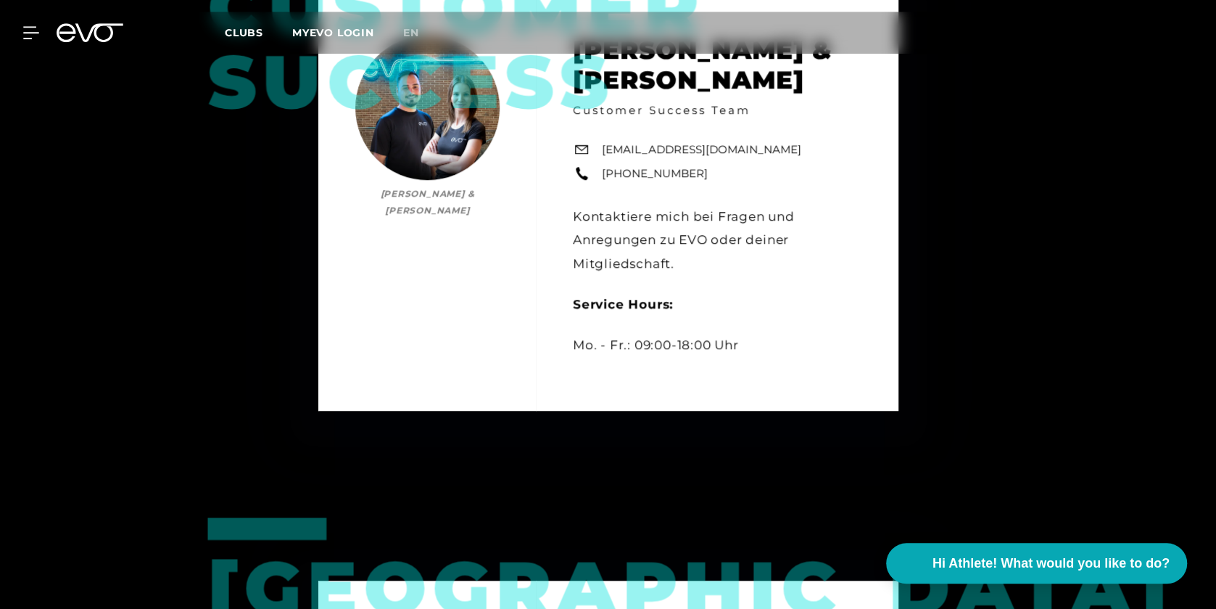
scroll to position [708, 0]
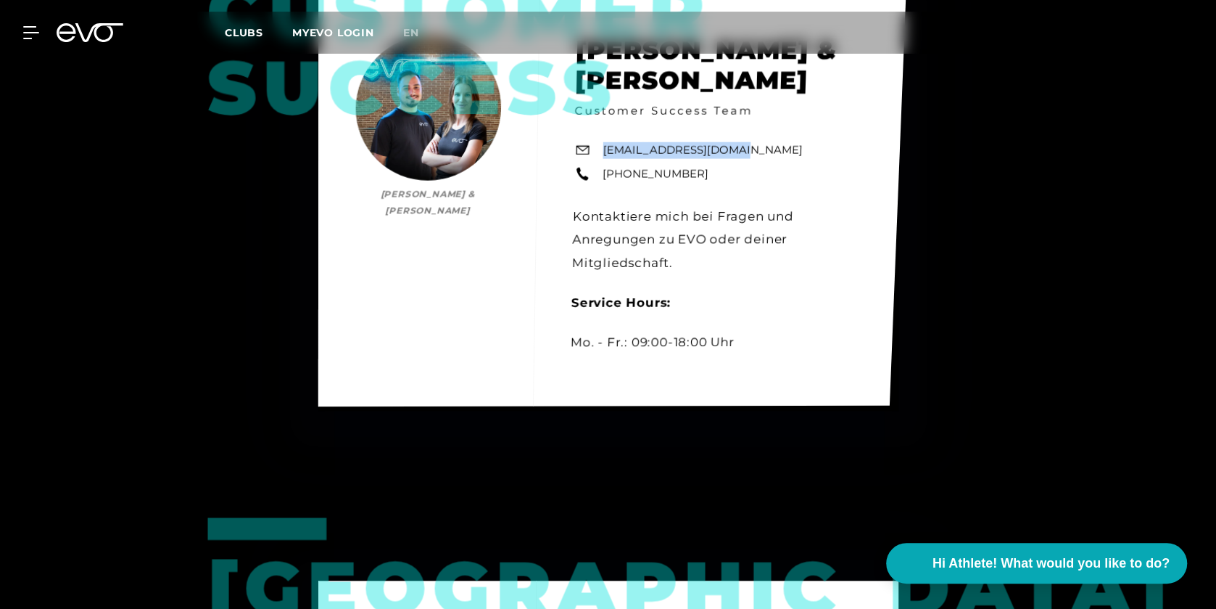
drag, startPoint x: 735, startPoint y: 144, endPoint x: 604, endPoint y: 157, distance: 131.9
click at [604, 157] on div "Customer Success [PERSON_NAME] & [PERSON_NAME] [PERSON_NAME] & [PERSON_NAME] Cu…" at bounding box center [611, 203] width 587 height 408
copy link "[EMAIL_ADDRESS][DOMAIN_NAME]"
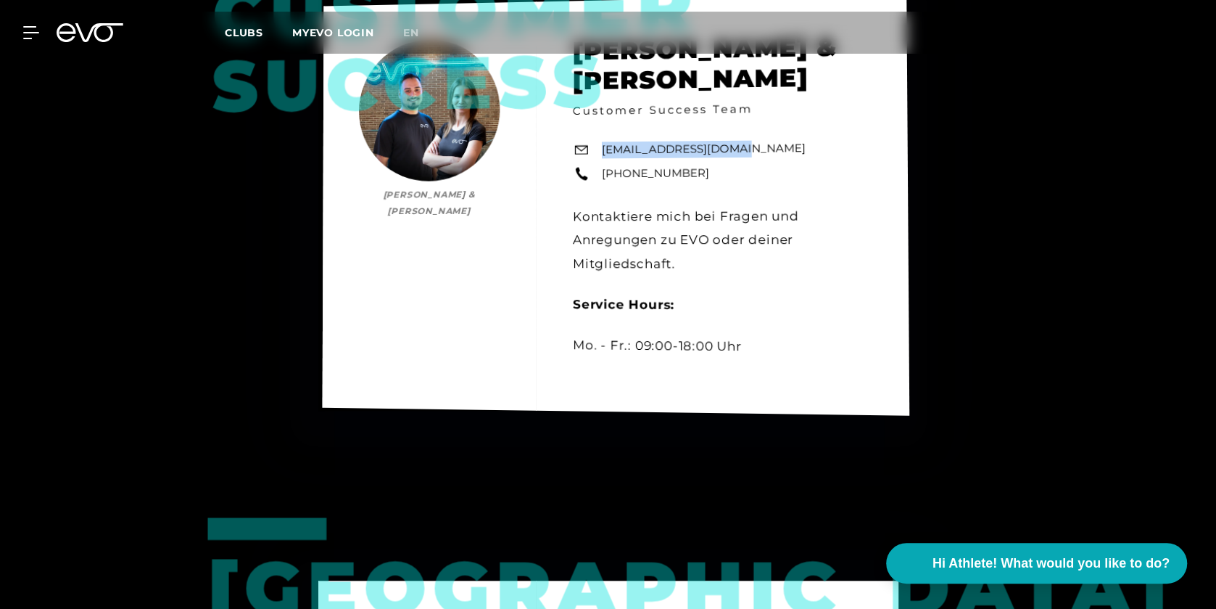
scroll to position [681, 0]
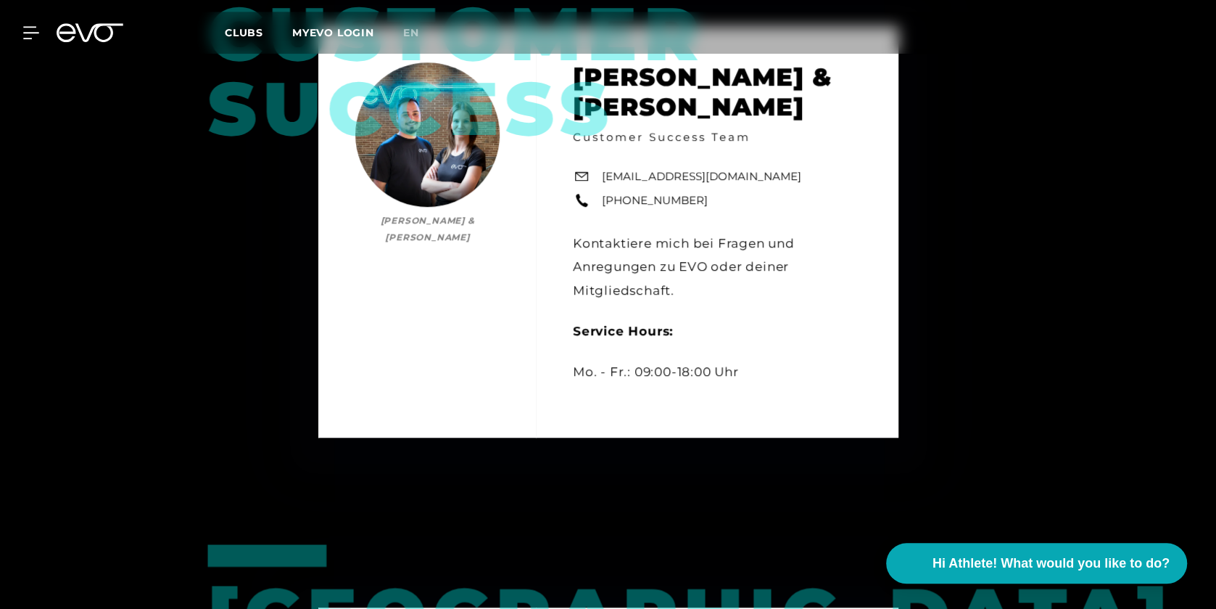
click at [1035, 183] on div "Customer Success [PERSON_NAME] & [PERSON_NAME] [PERSON_NAME] & [PERSON_NAME] Cu…" at bounding box center [608, 231] width 1216 height 609
